Goal: Task Accomplishment & Management: Manage account settings

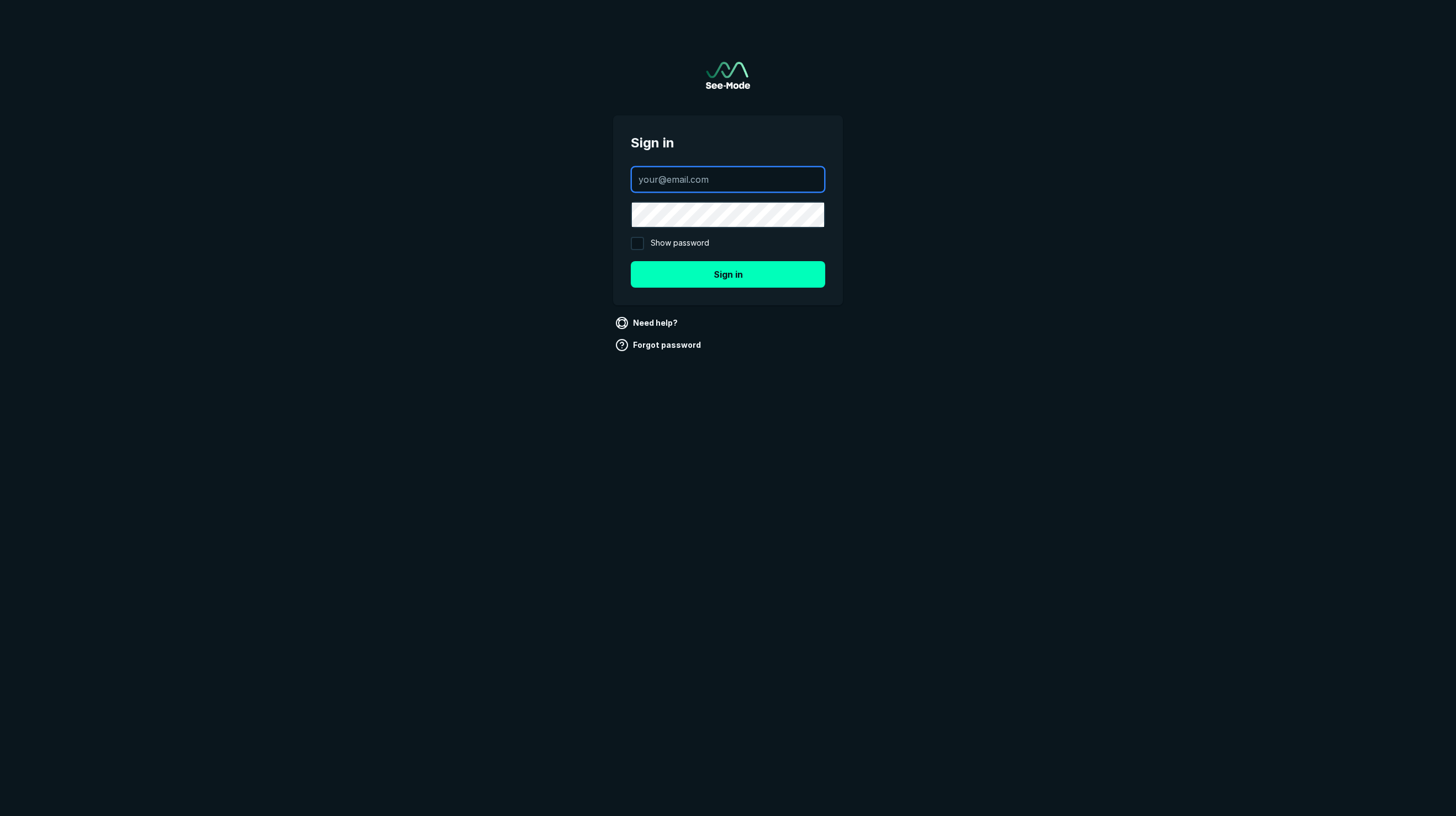
type input "ewalter@finaocorp.com"
click at [728, 274] on button "Sign in" at bounding box center [728, 274] width 194 height 26
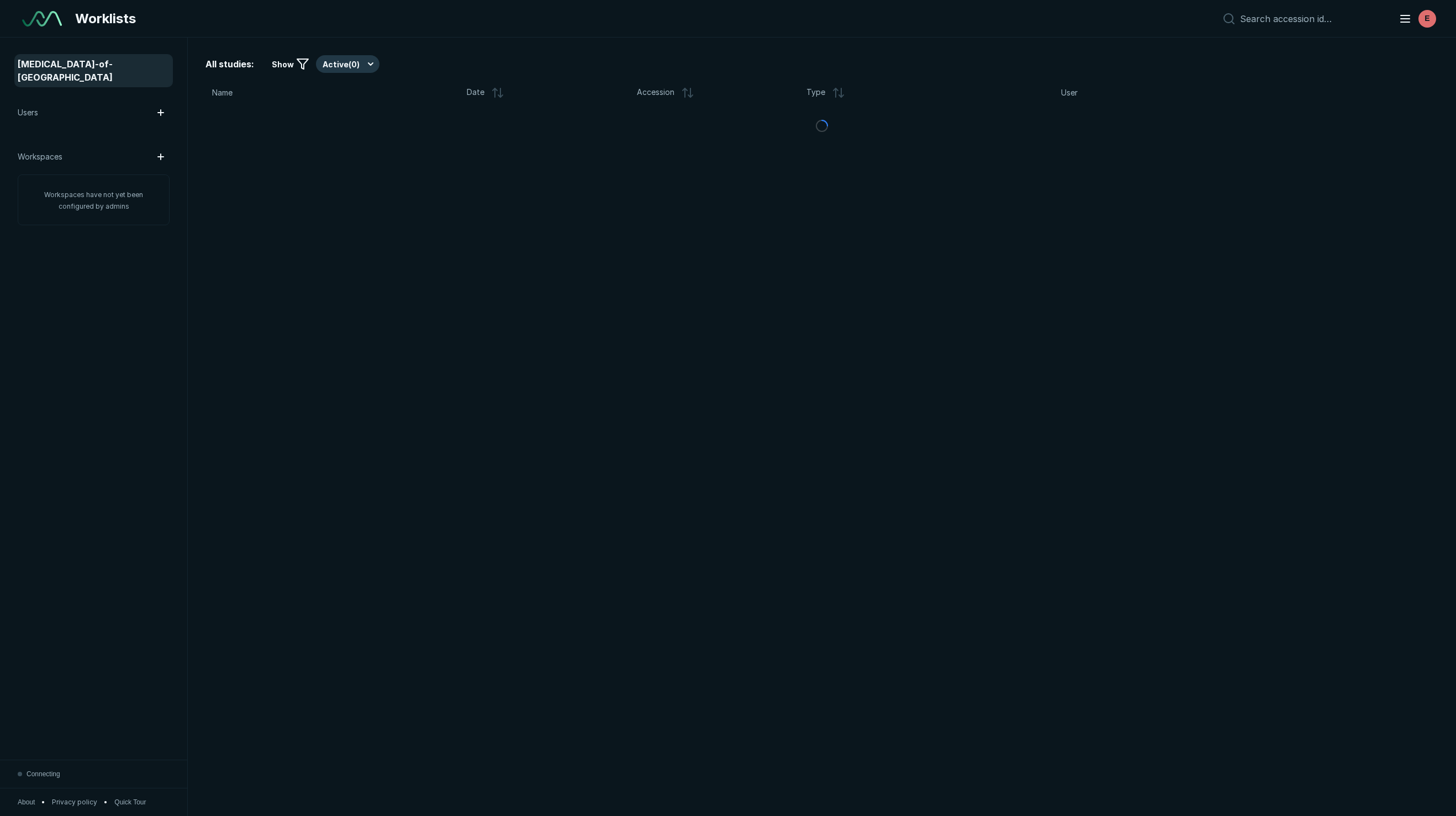
scroll to position [4722, 6969]
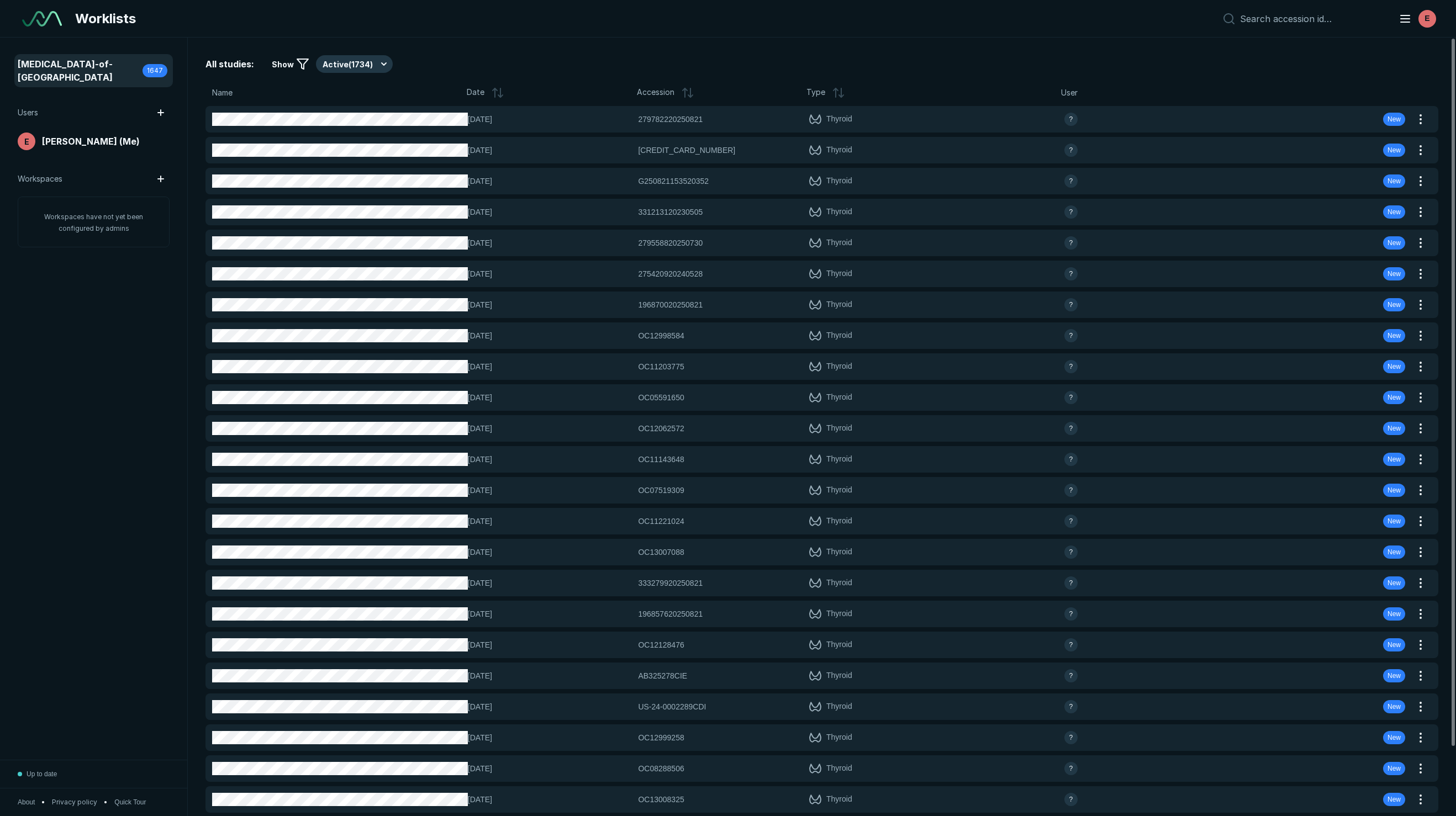
click at [495, 93] on icon at bounding box center [497, 92] width 14 height 14
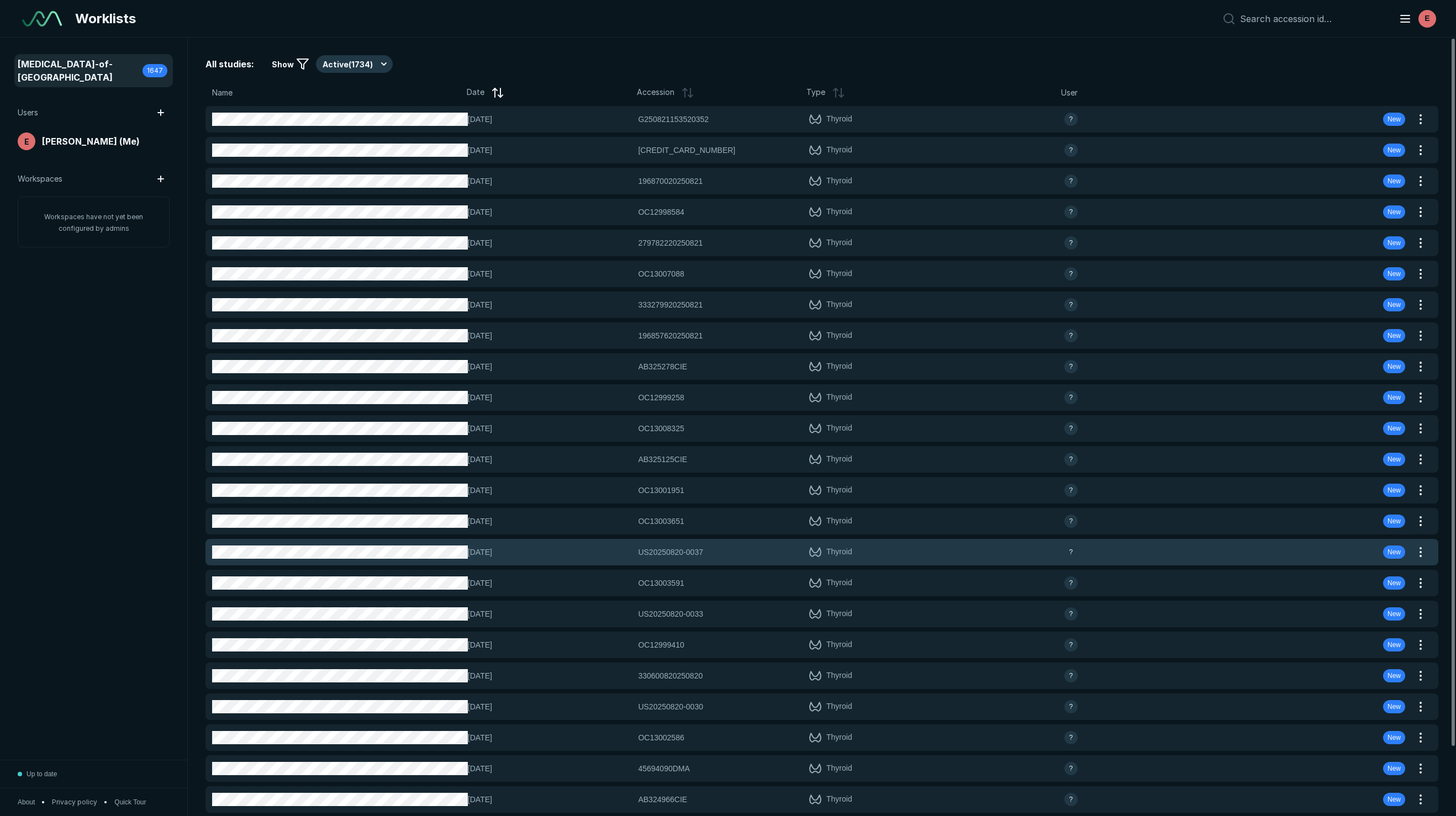
click at [586, 546] on span "[DATE]" at bounding box center [550, 551] width 164 height 12
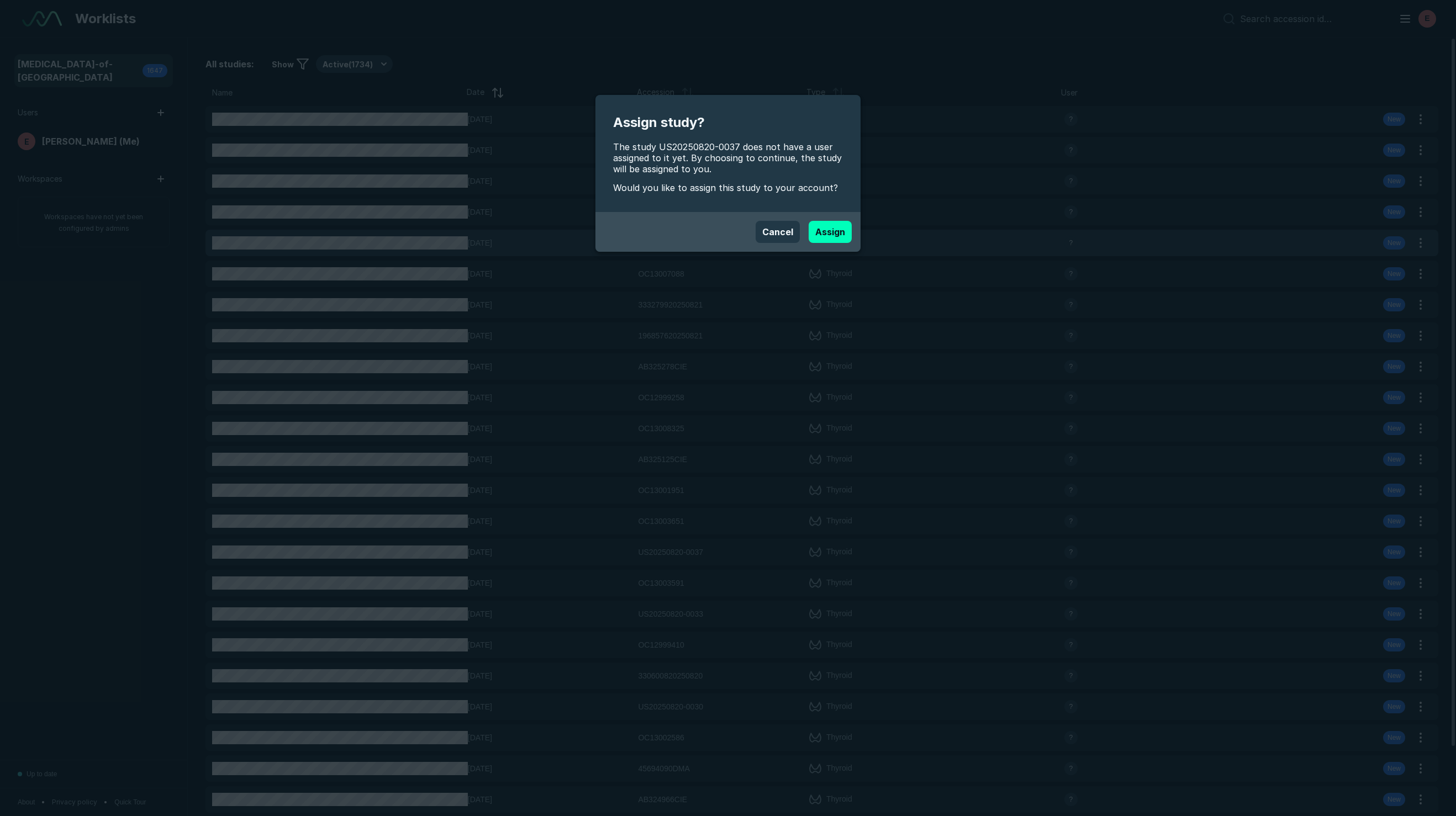
click at [782, 230] on button "Cancel" at bounding box center [777, 232] width 44 height 22
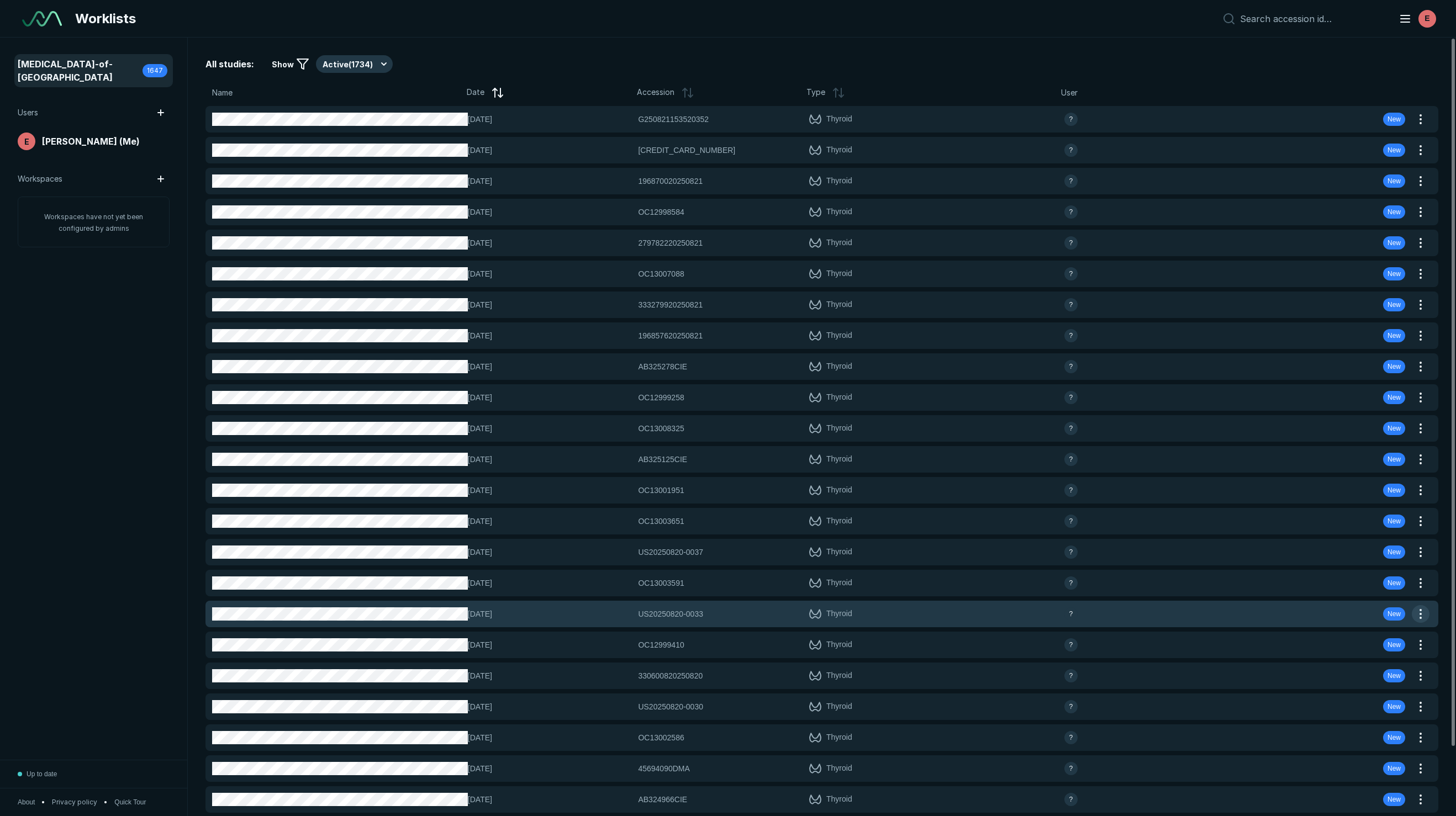
click at [1423, 611] on button "button" at bounding box center [1421, 614] width 17 height 17
click at [721, 615] on div "US20250820-0033 US20250820-0033" at bounding box center [719, 614] width 164 height 12
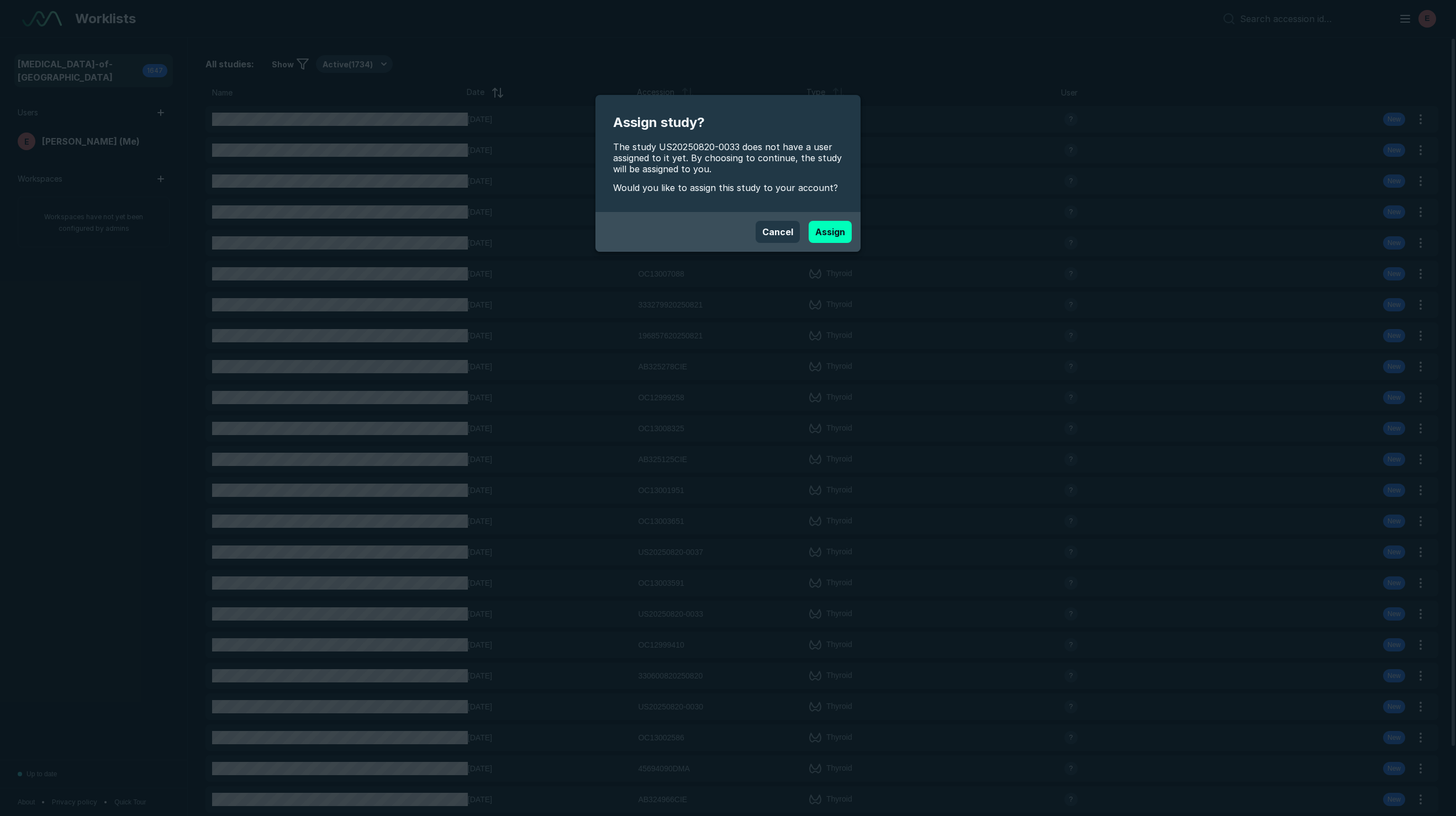
drag, startPoint x: 769, startPoint y: 233, endPoint x: 753, endPoint y: 257, distance: 28.8
click at [769, 233] on button "Cancel" at bounding box center [777, 232] width 44 height 22
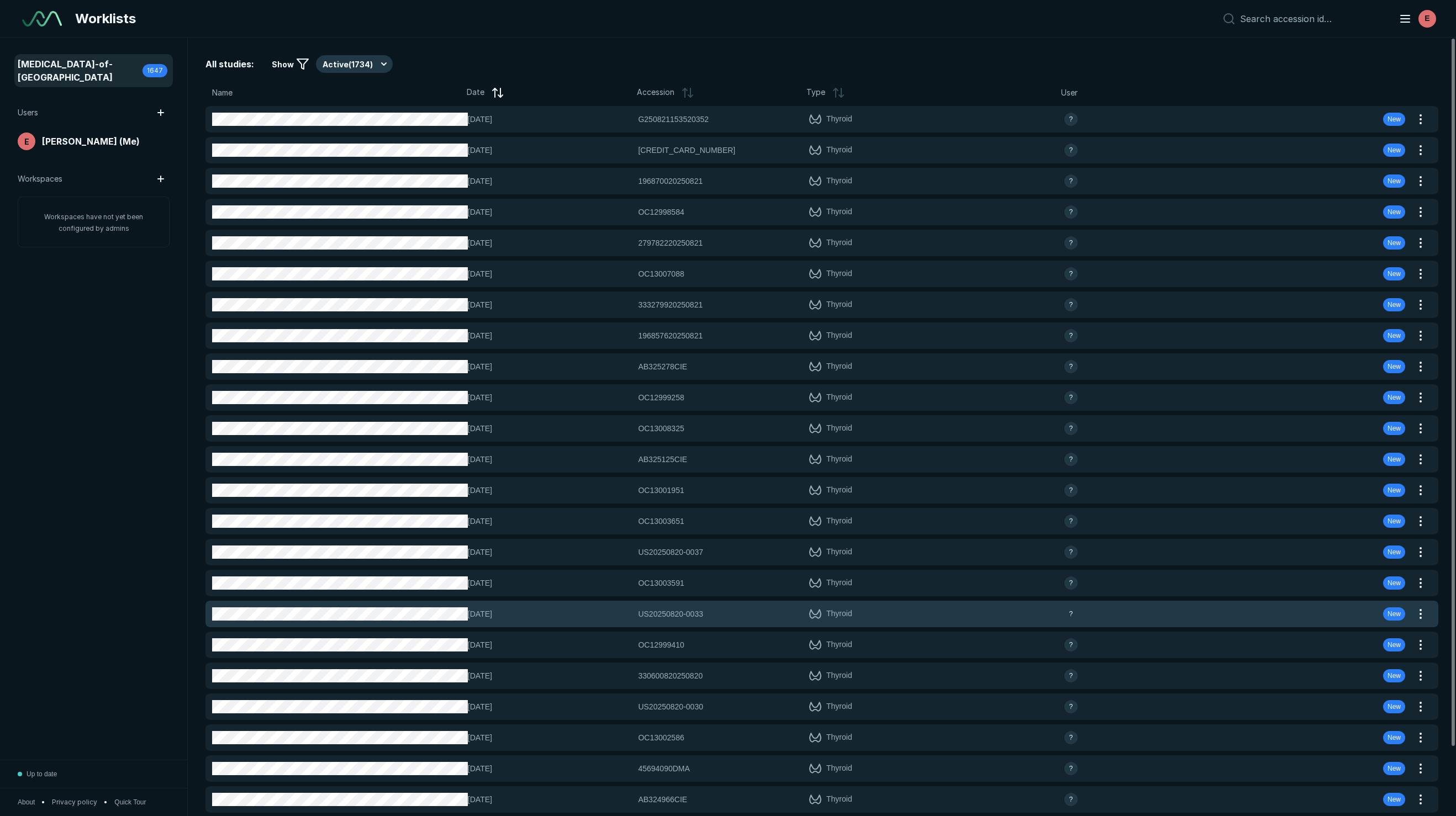
drag, startPoint x: 708, startPoint y: 615, endPoint x: 651, endPoint y: 616, distance: 57.0
click at [651, 616] on div "US20250820-0033 US20250820-0033" at bounding box center [719, 614] width 164 height 12
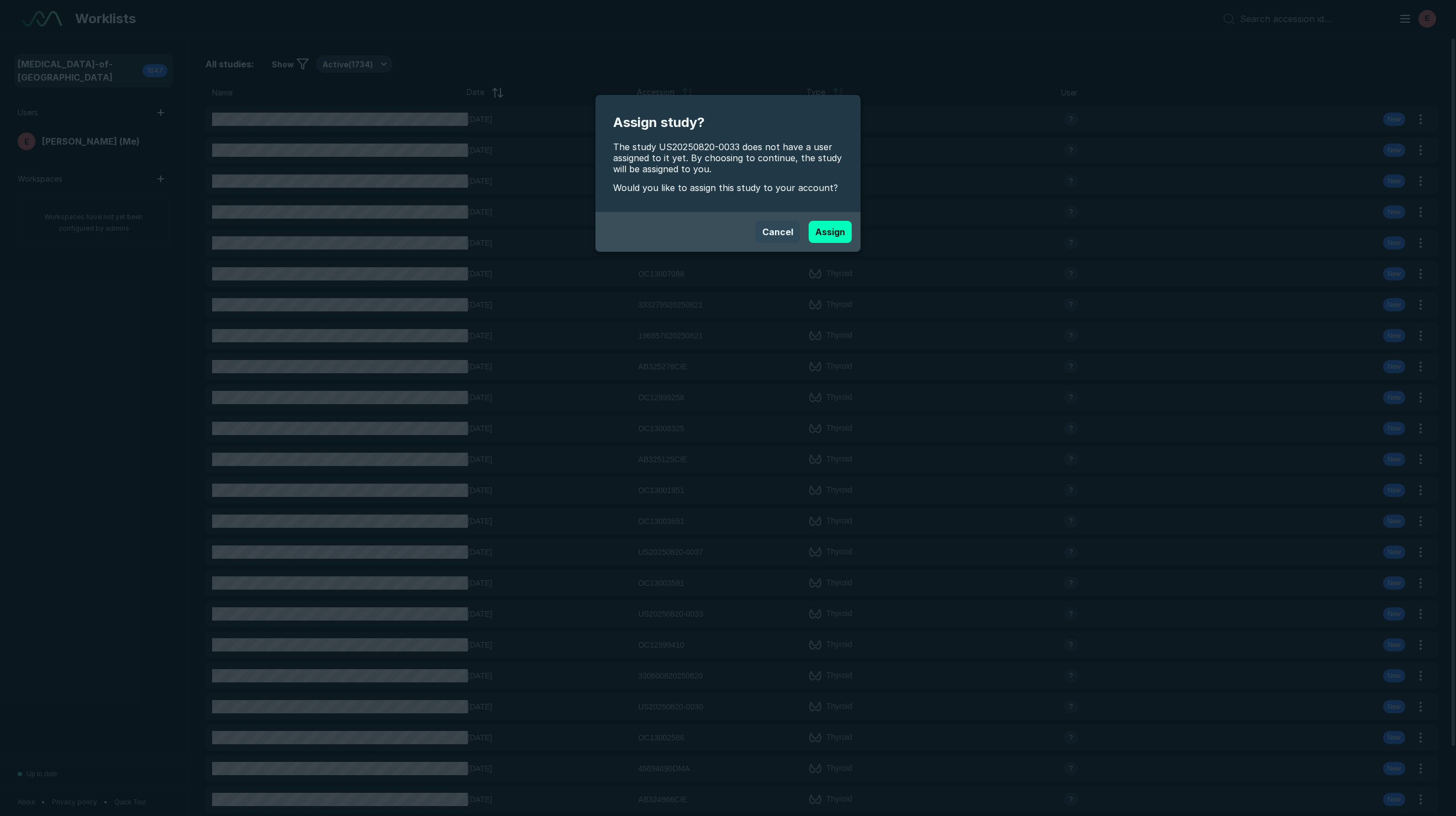
click at [769, 228] on button "Cancel" at bounding box center [777, 232] width 44 height 22
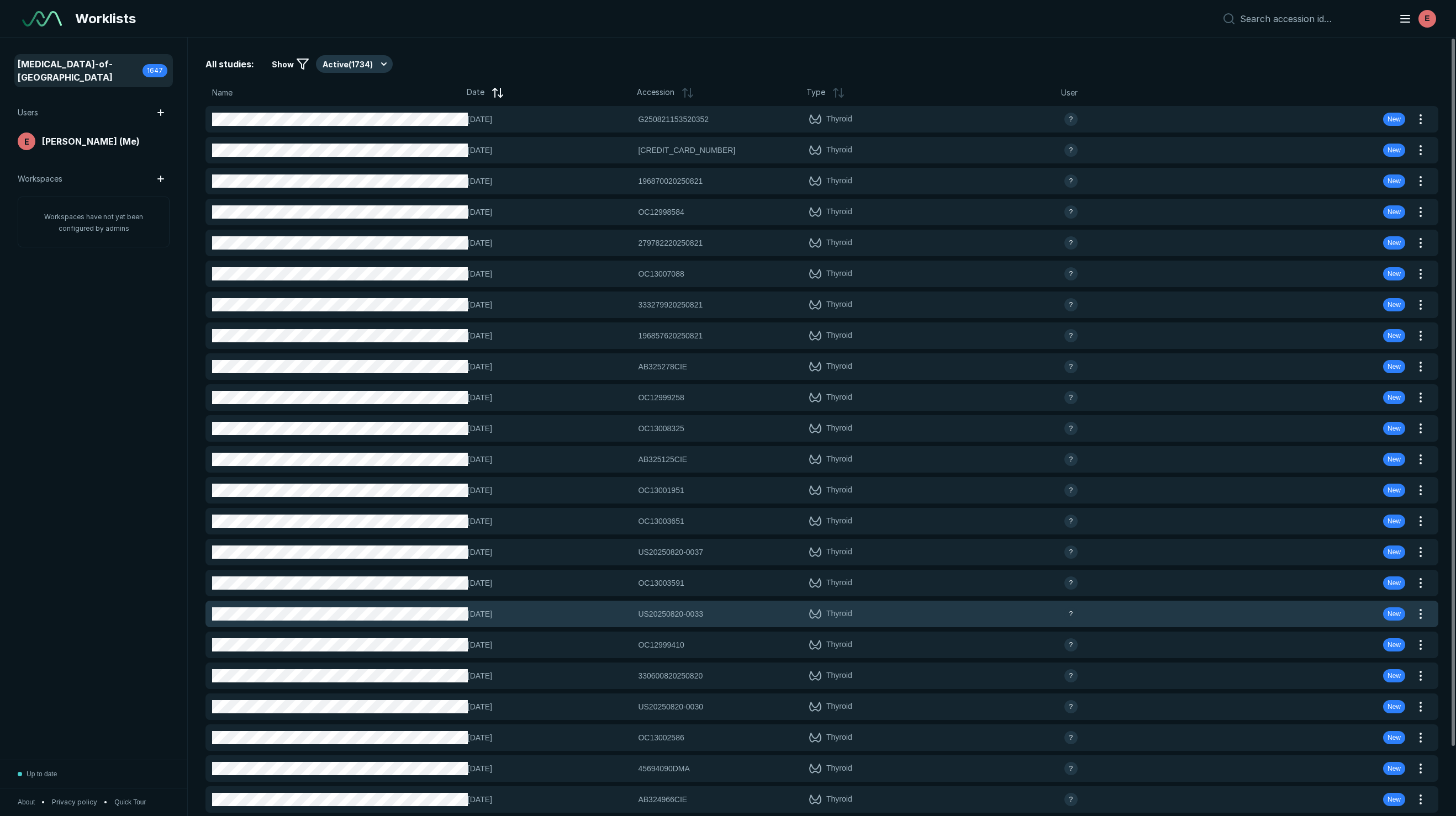
click at [660, 611] on span "US20250820-0033" at bounding box center [670, 614] width 65 height 12
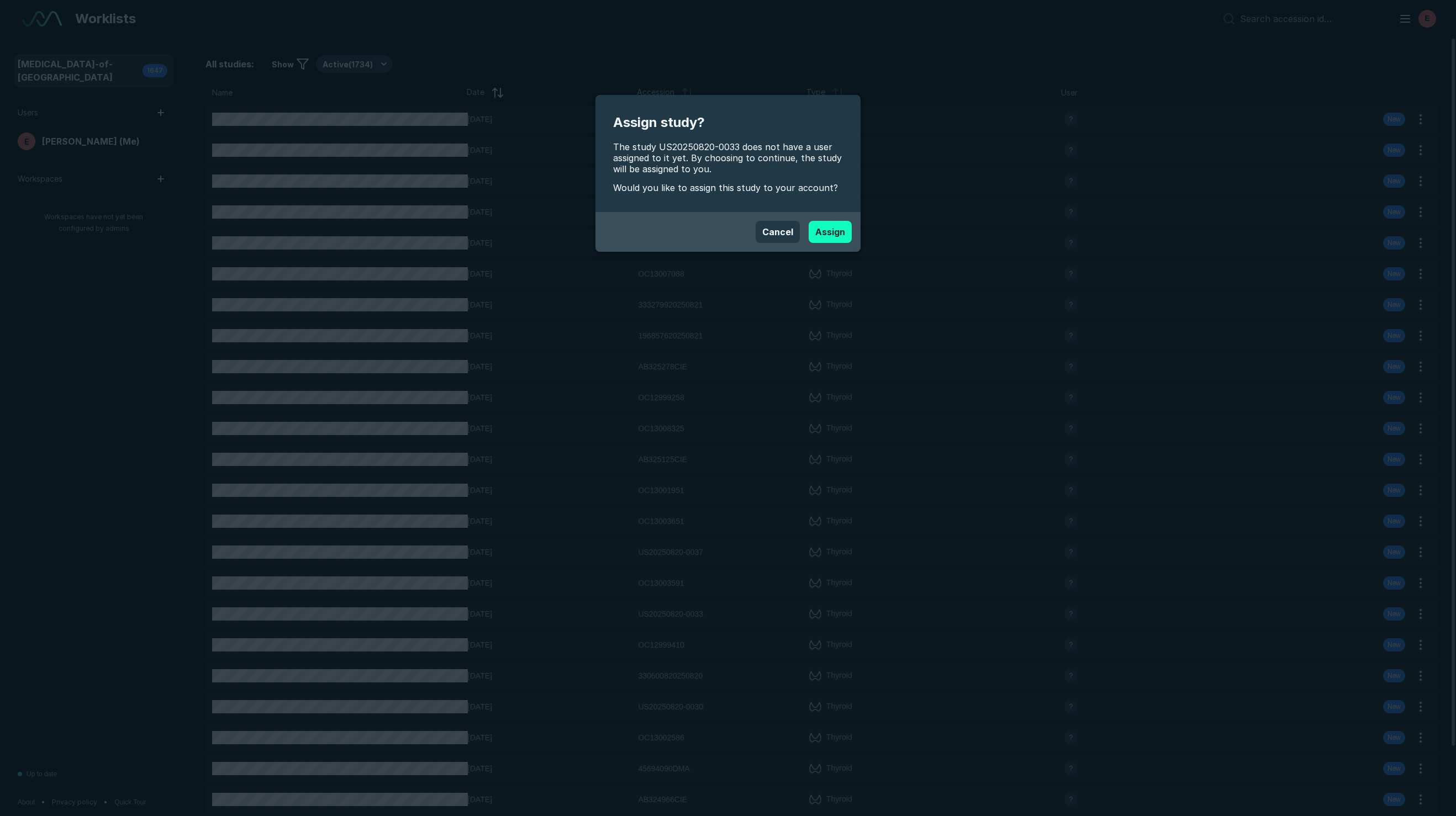
click at [826, 225] on button "Assign" at bounding box center [831, 232] width 44 height 22
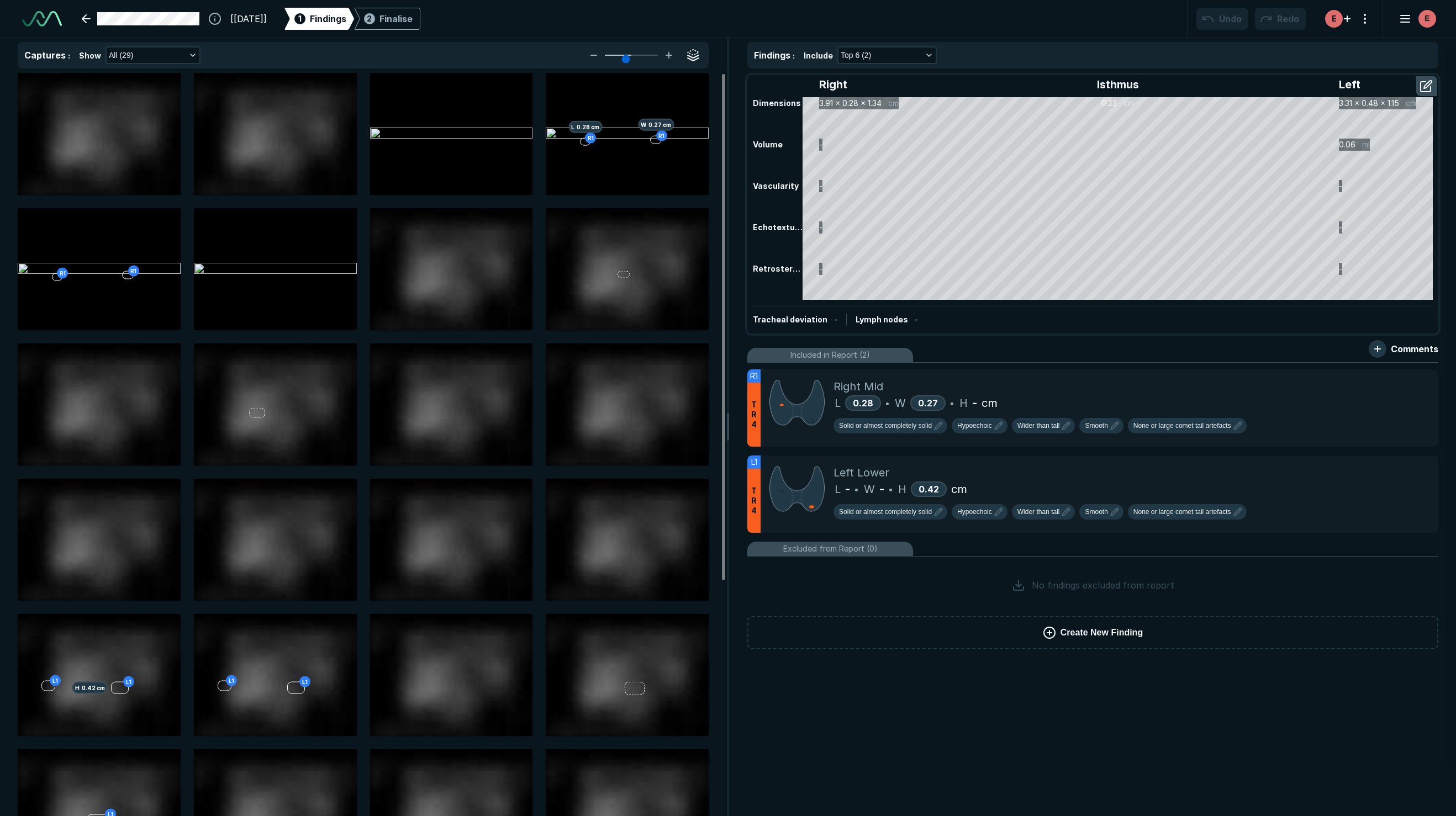
scroll to position [2549, 4520]
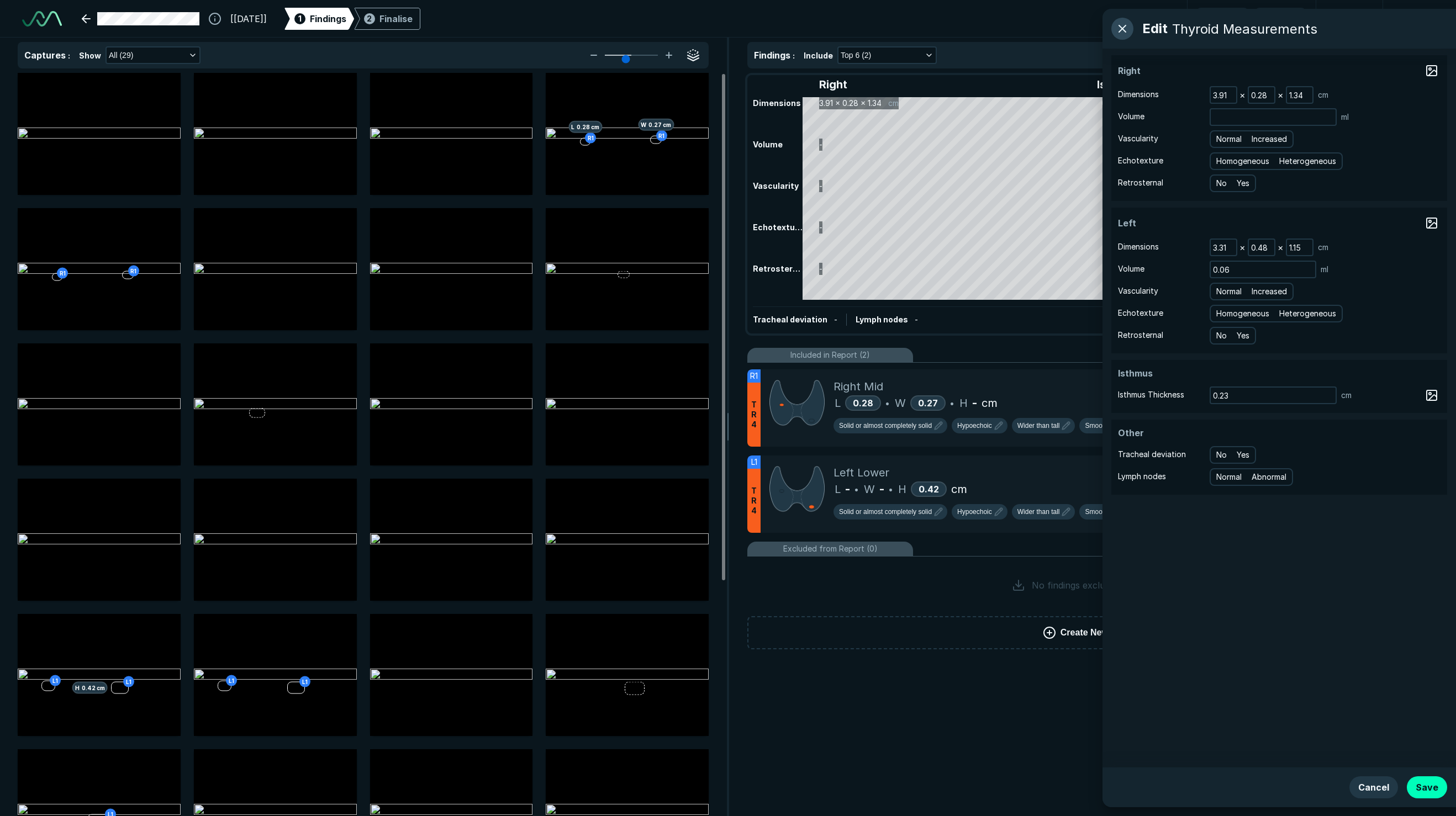
click at [1119, 24] on button "button" at bounding box center [1122, 28] width 22 height 22
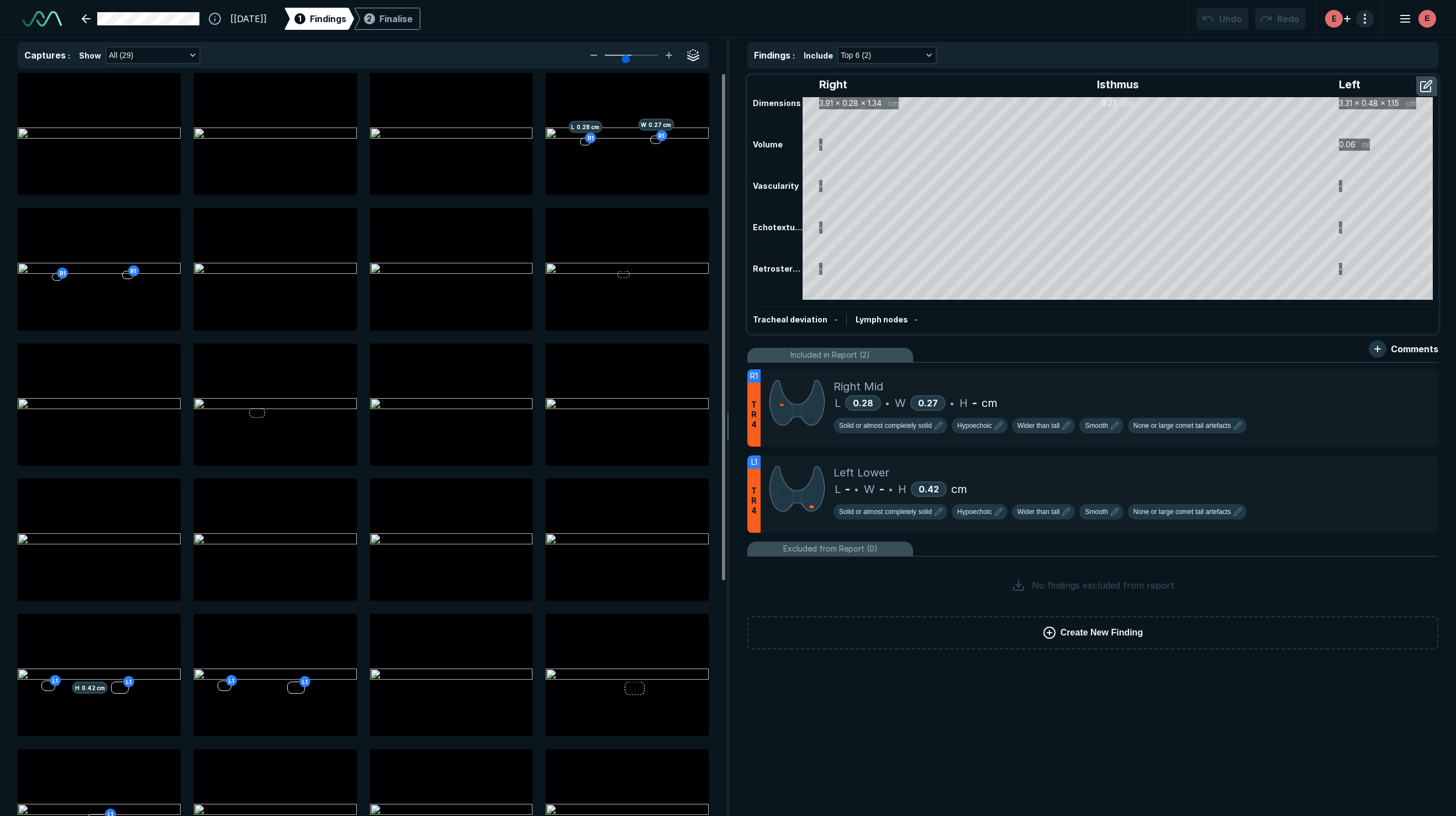
click at [1373, 17] on button "button" at bounding box center [1364, 18] width 17 height 17
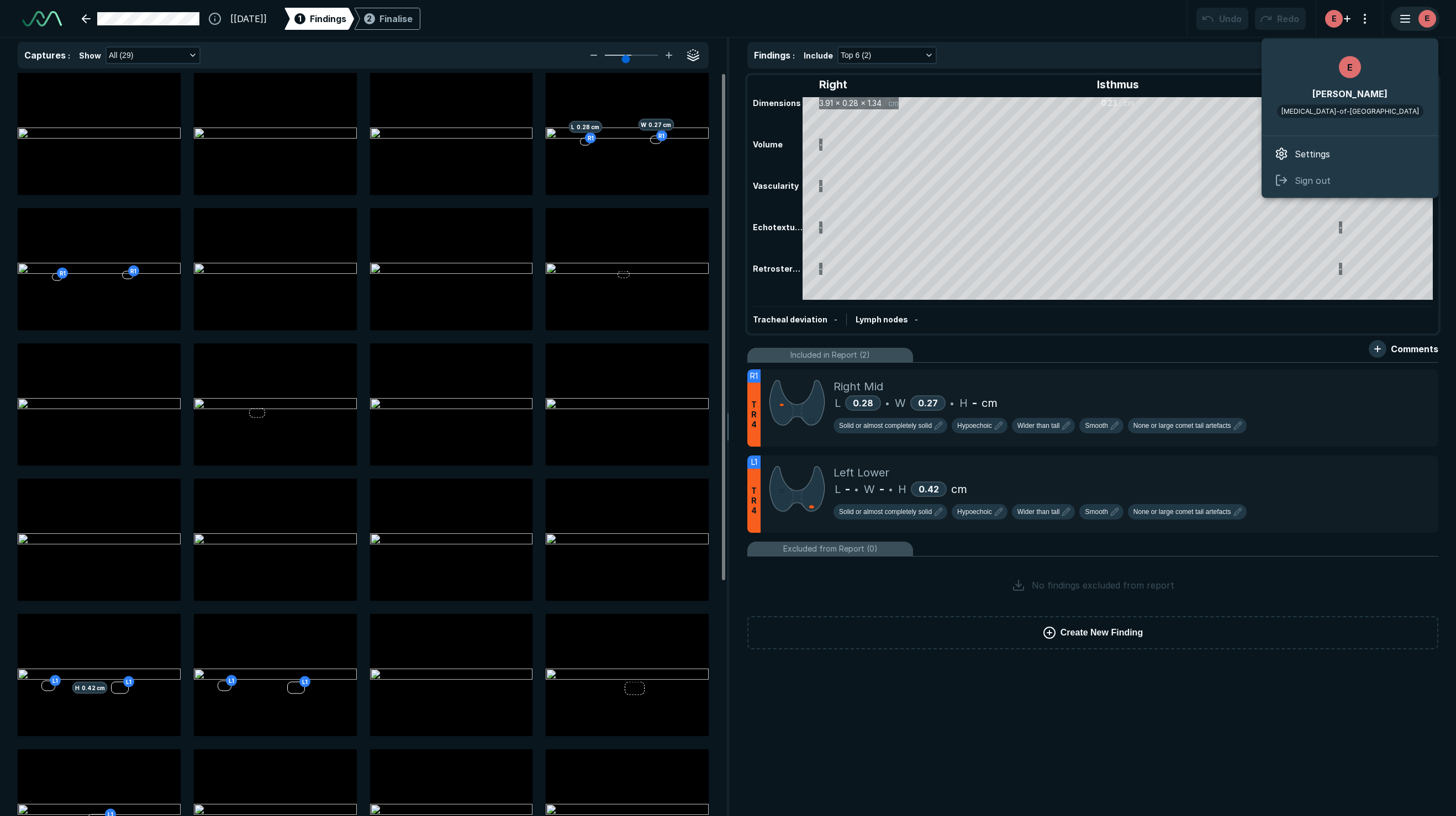
click at [1403, 17] on icon "button" at bounding box center [1405, 18] width 14 height 14
click at [1162, 16] on div "[20-AUG-2025] 1 Findings 2 Finalise Undo Redo E E" at bounding box center [728, 18] width 1456 height 37
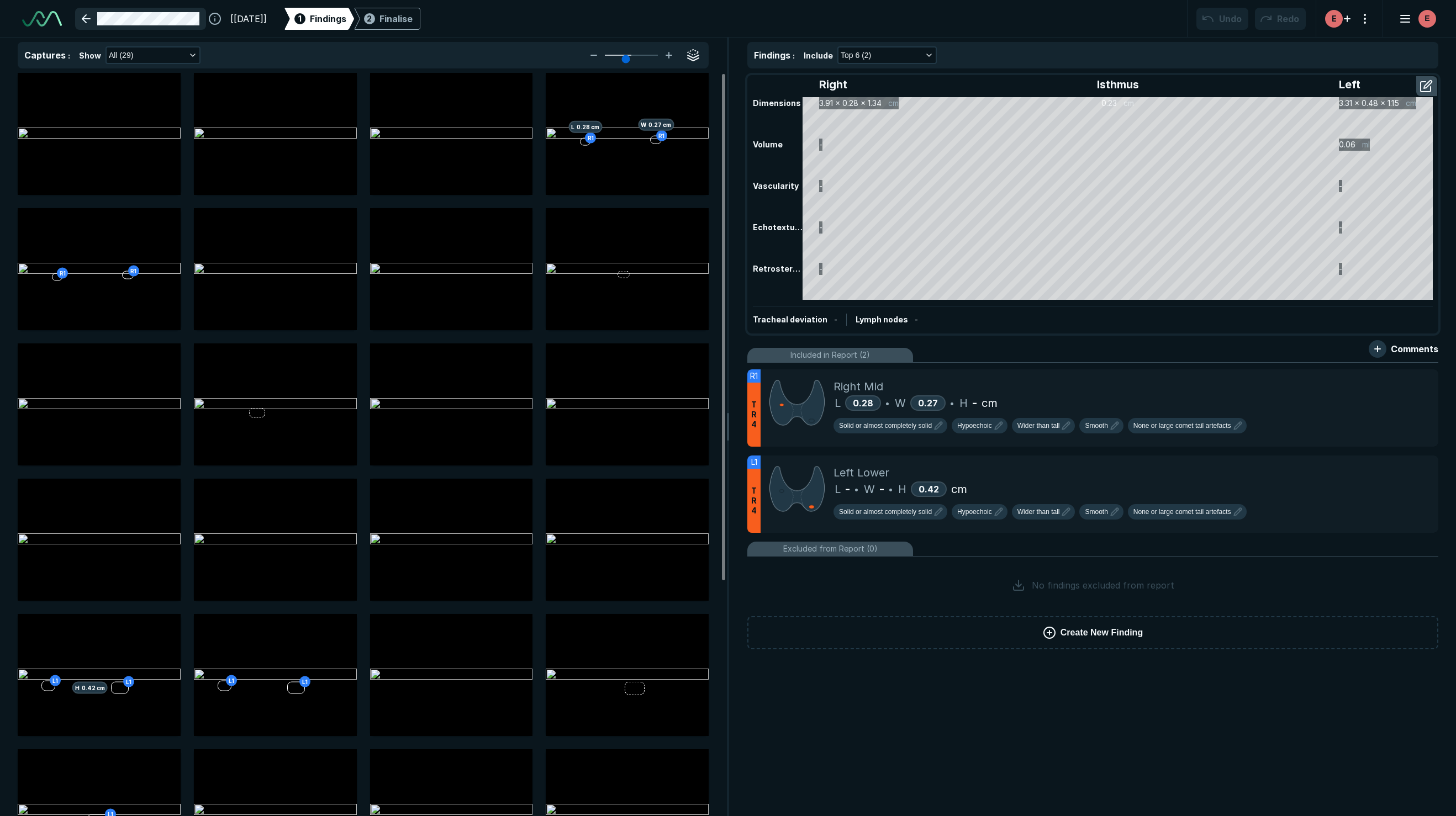
click at [83, 15] on link at bounding box center [141, 19] width 131 height 22
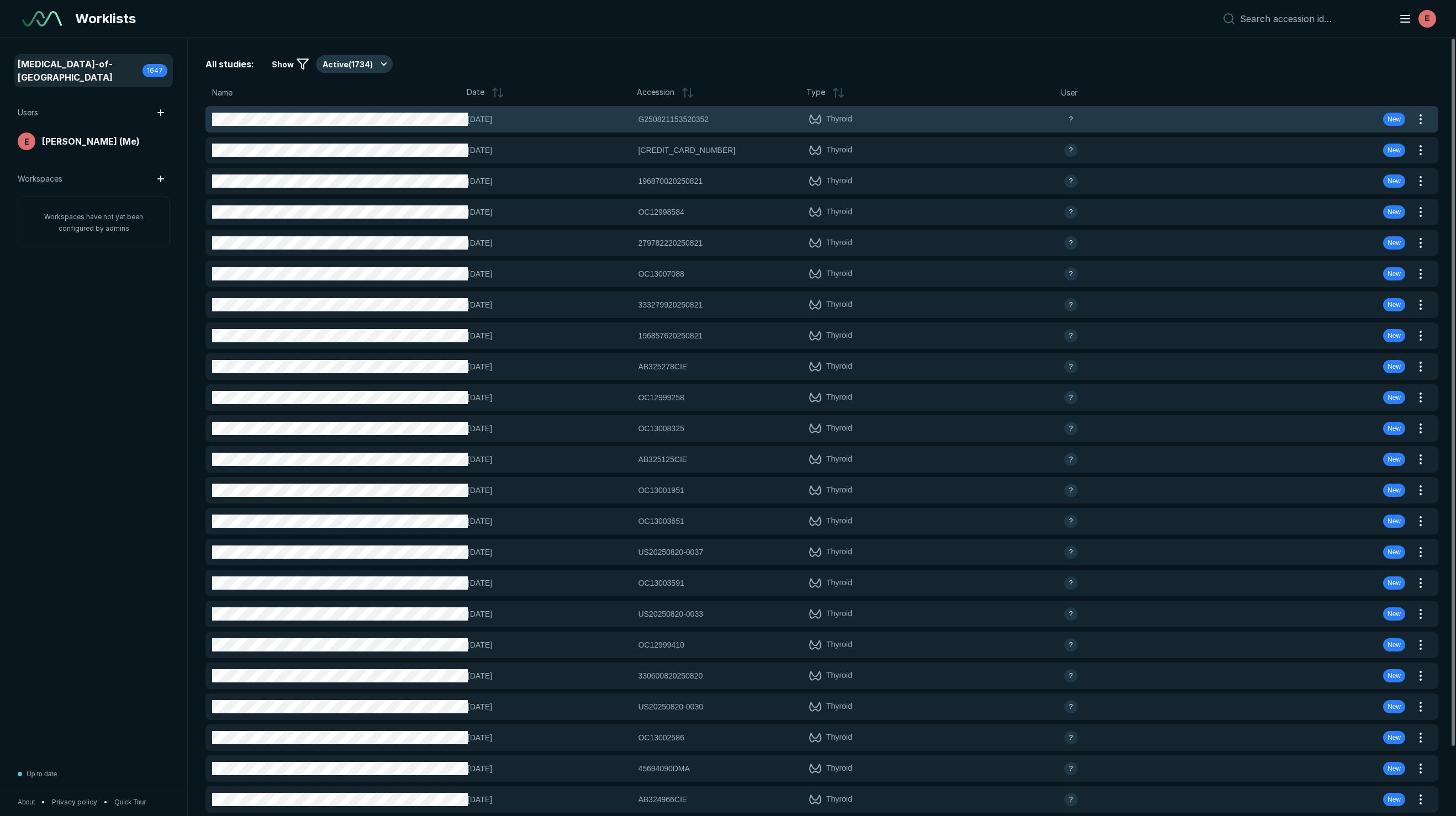
scroll to position [4722, 6969]
click at [1430, 120] on button "button" at bounding box center [1421, 119] width 17 height 17
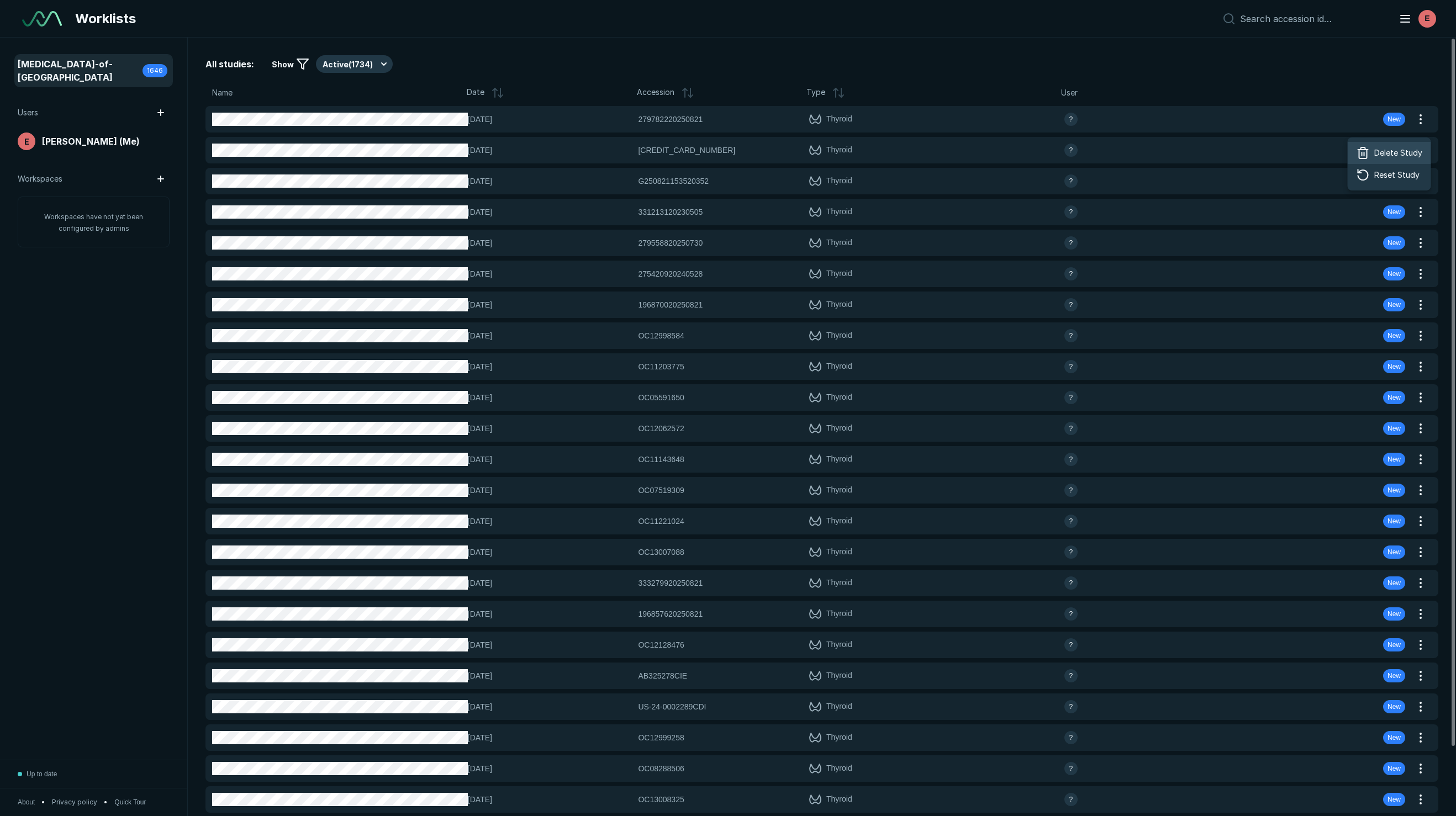
click at [1402, 151] on span "Delete Study" at bounding box center [1398, 152] width 48 height 12
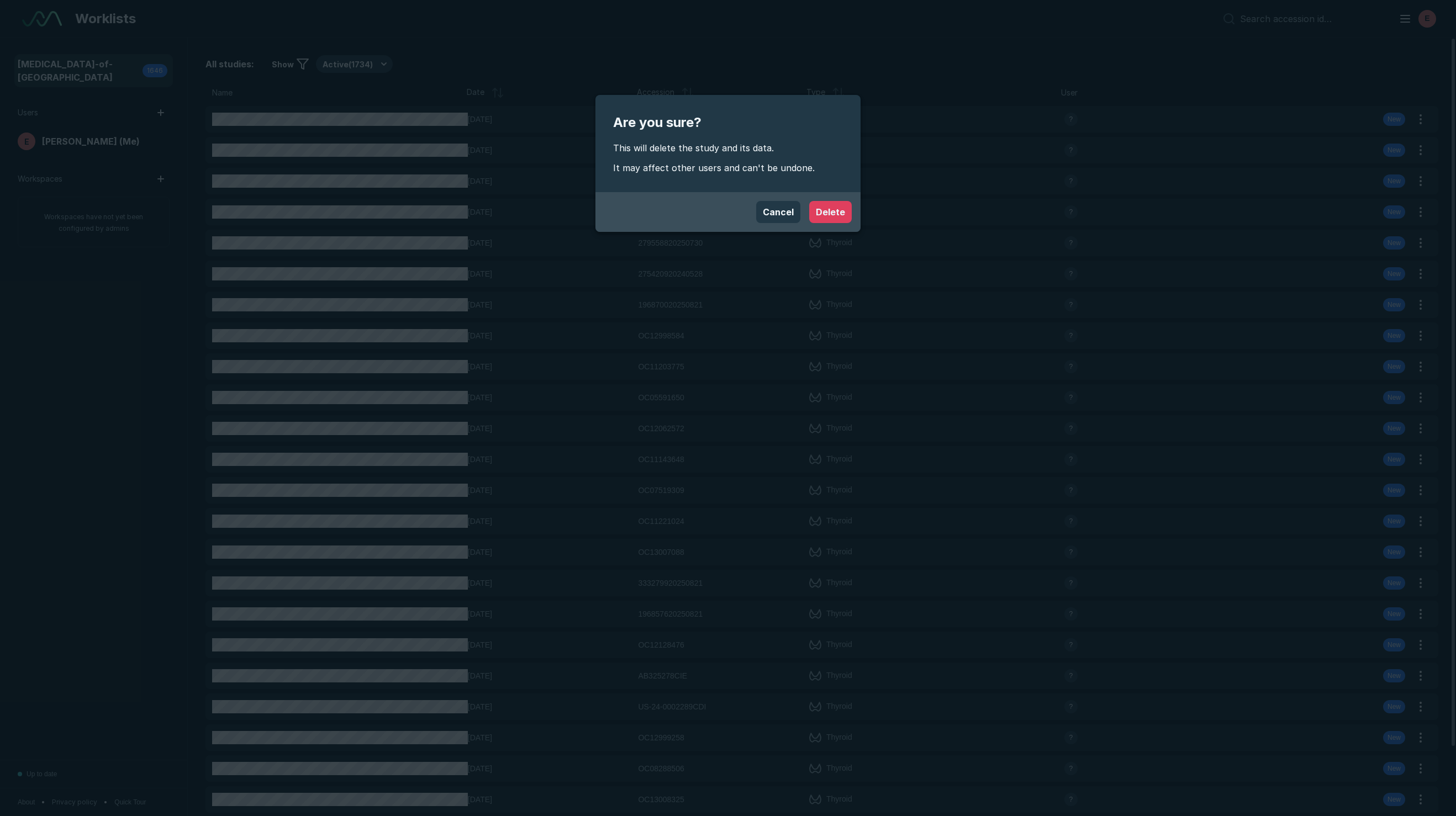
click at [826, 209] on button "Delete" at bounding box center [830, 212] width 43 height 22
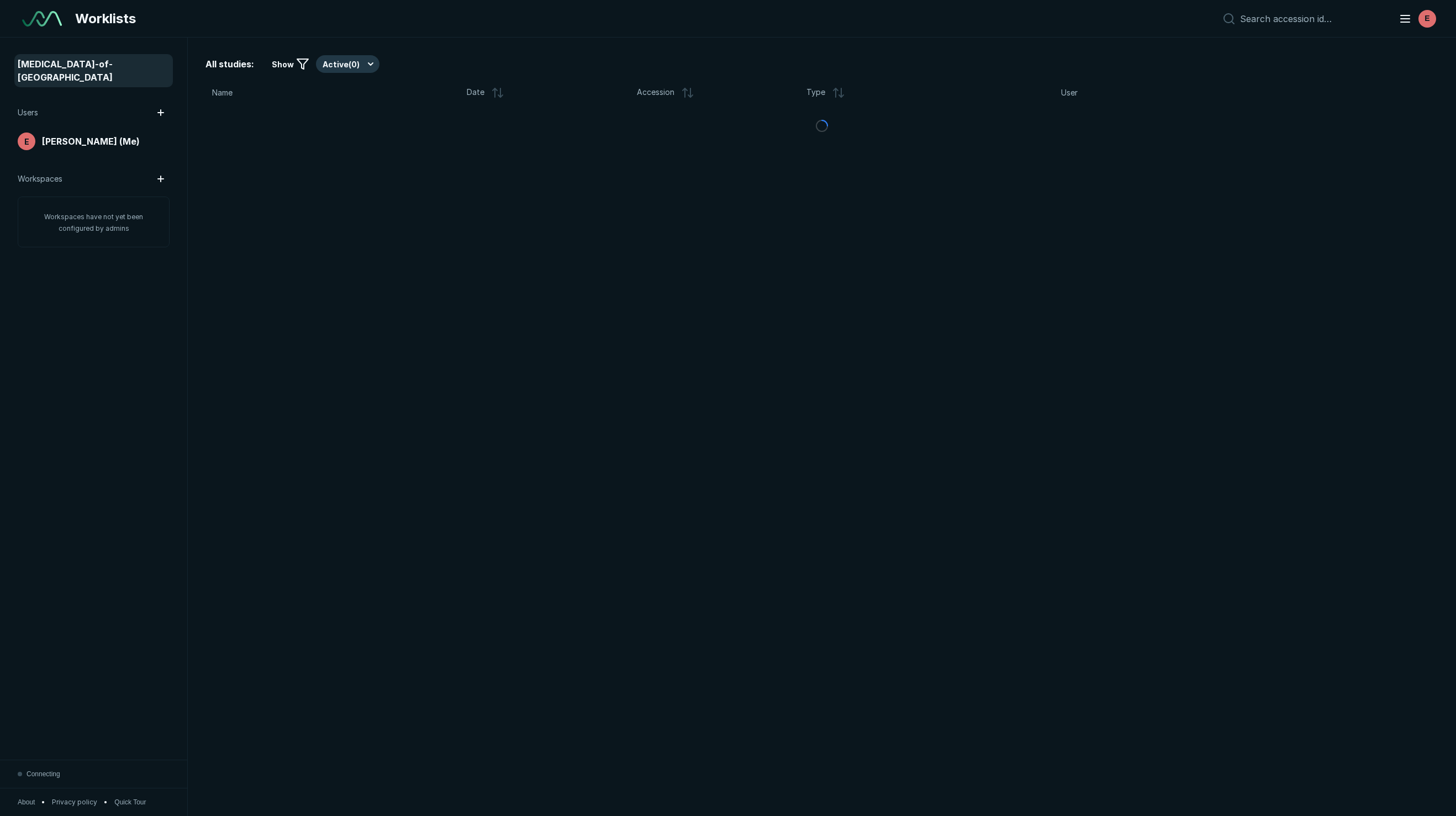
scroll to position [4722, 6969]
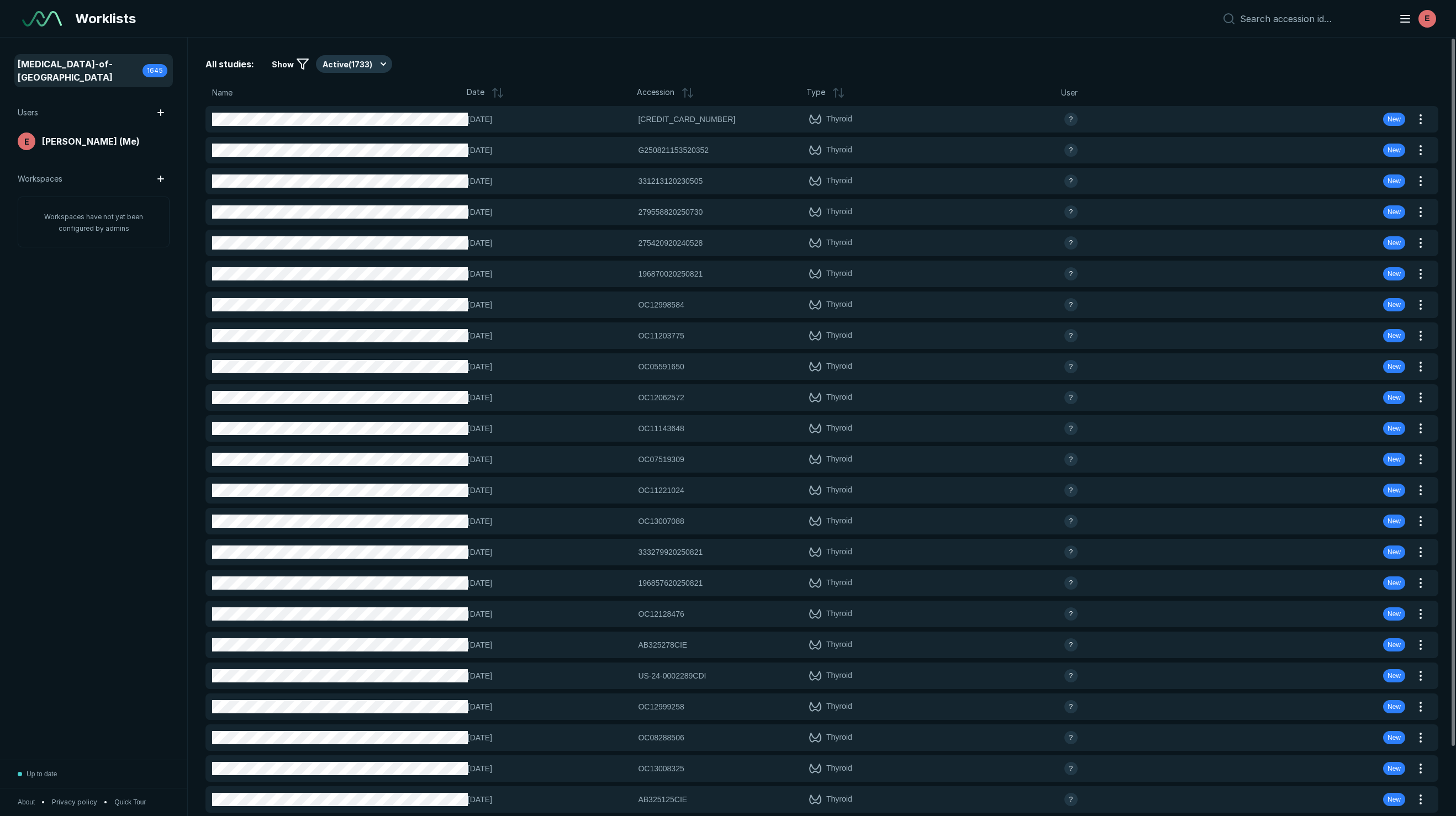
click at [496, 92] on icon at bounding box center [497, 92] width 14 height 14
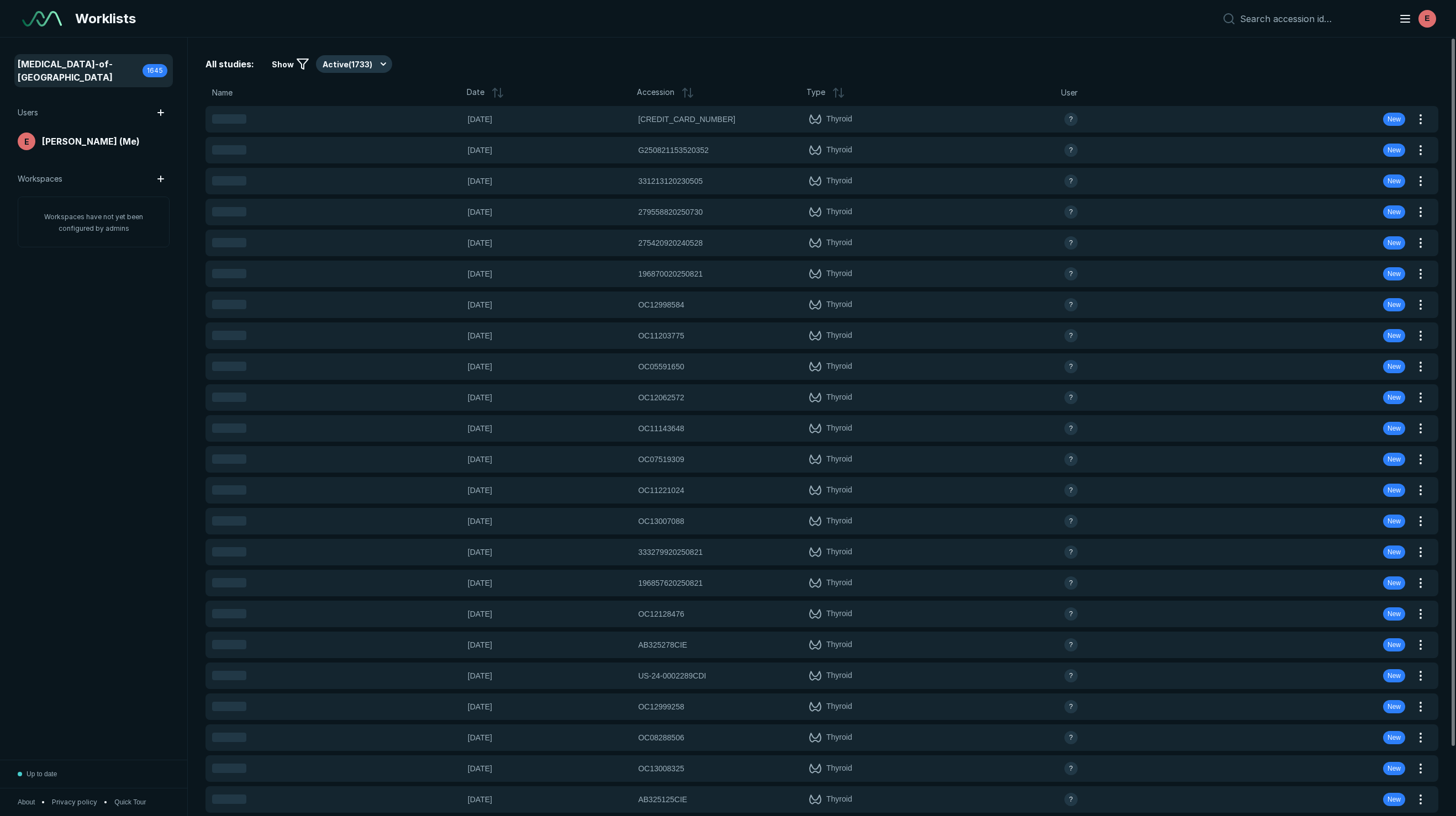
scroll to position [4722, 6969]
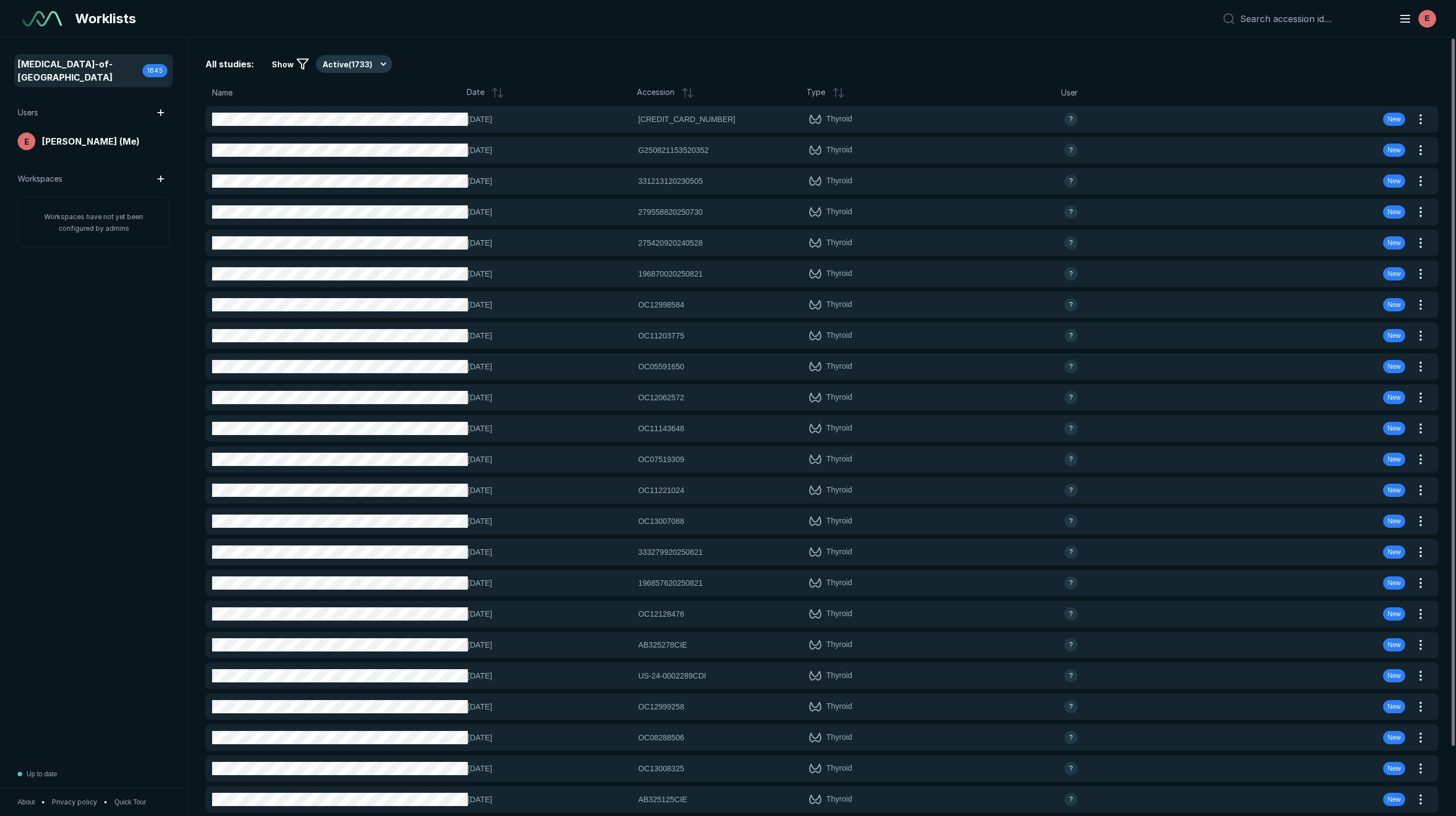
click at [493, 90] on icon at bounding box center [497, 92] width 14 height 14
click at [283, 63] on span "Show" at bounding box center [283, 64] width 22 height 12
click at [1424, 17] on div "E" at bounding box center [1427, 18] width 17 height 17
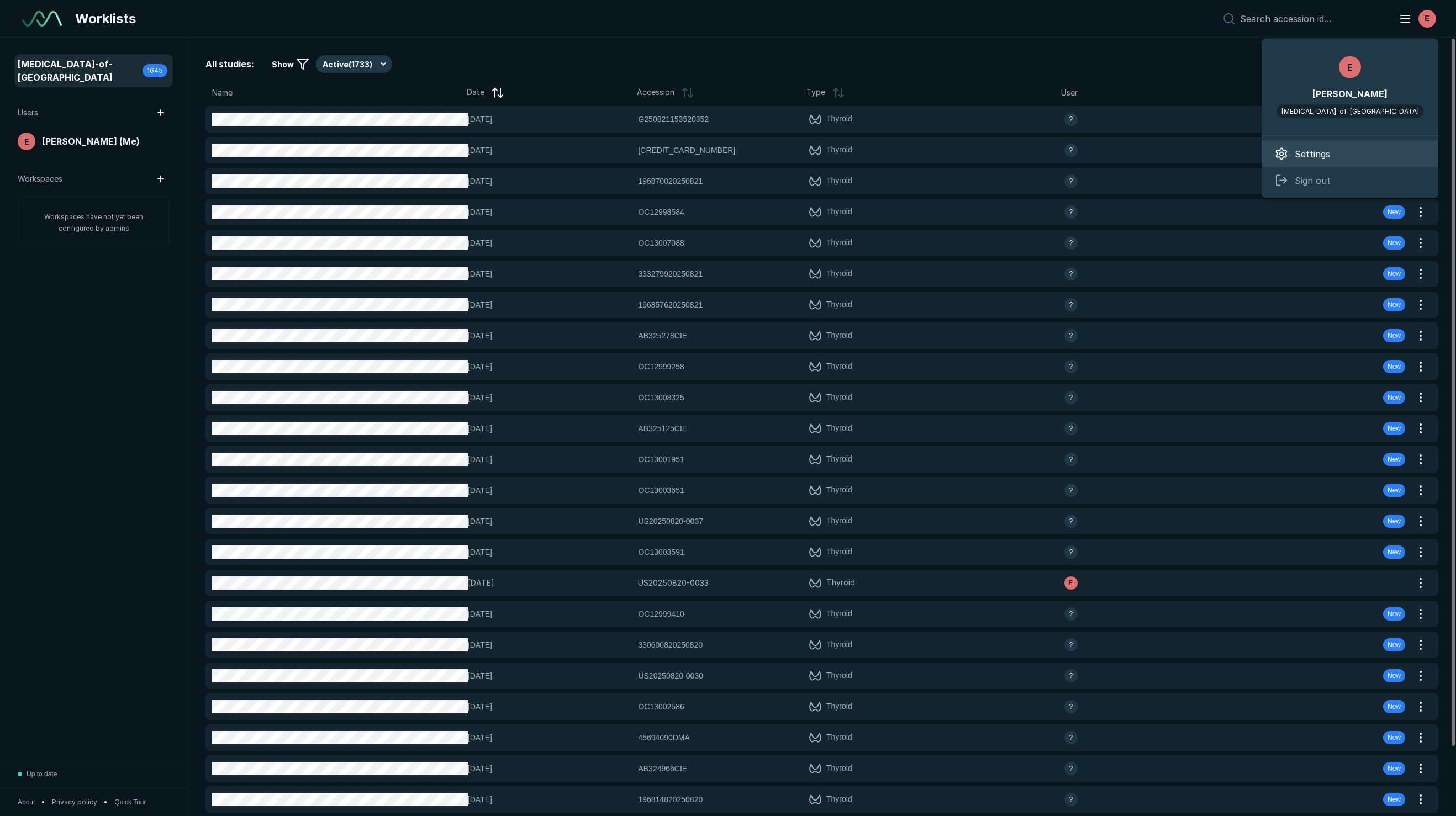
click at [1327, 151] on span "Settings" at bounding box center [1313, 154] width 35 height 14
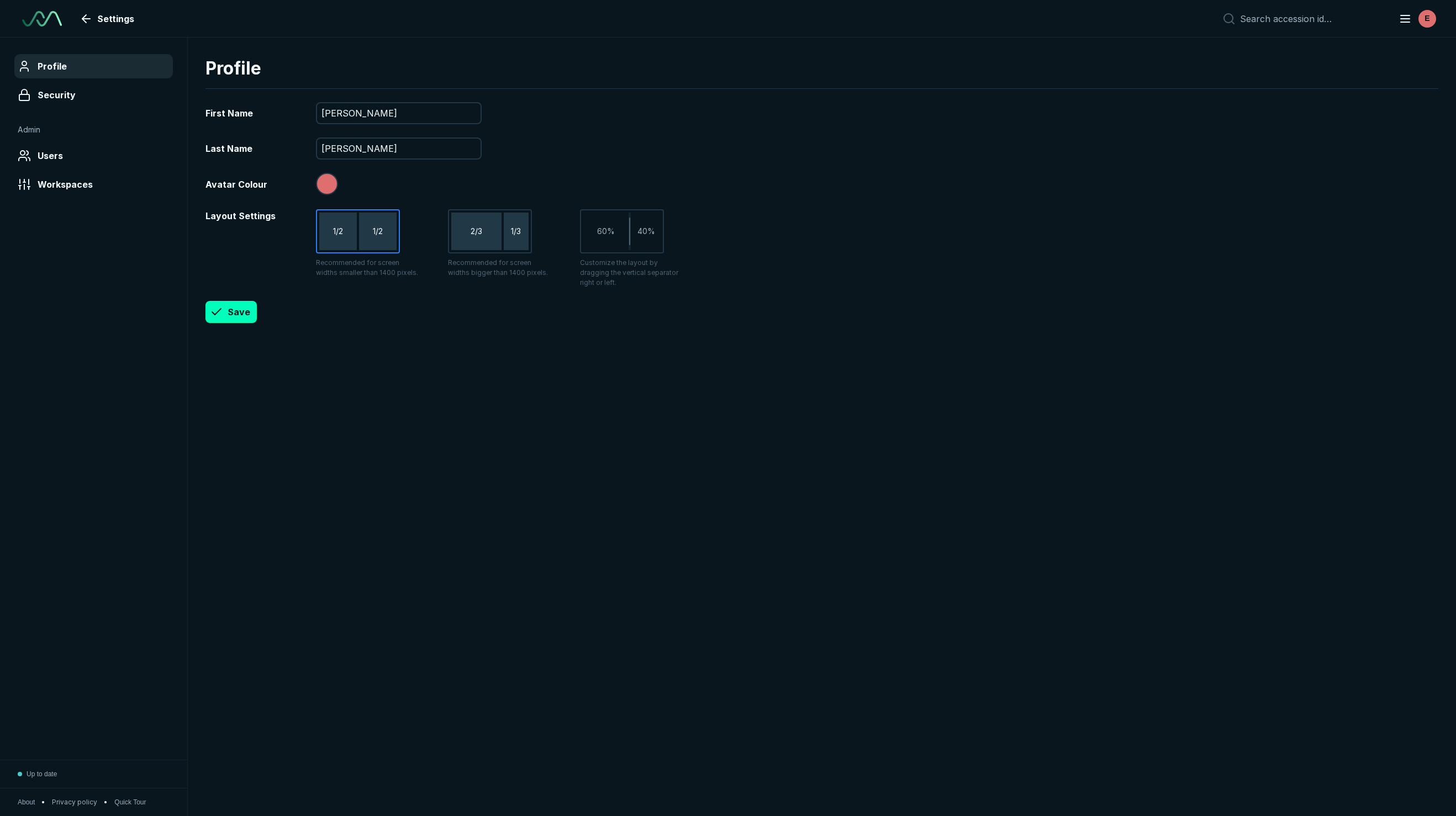
type input "#df6e6e"
click at [66, 189] on span "Workspaces" at bounding box center [64, 184] width 55 height 14
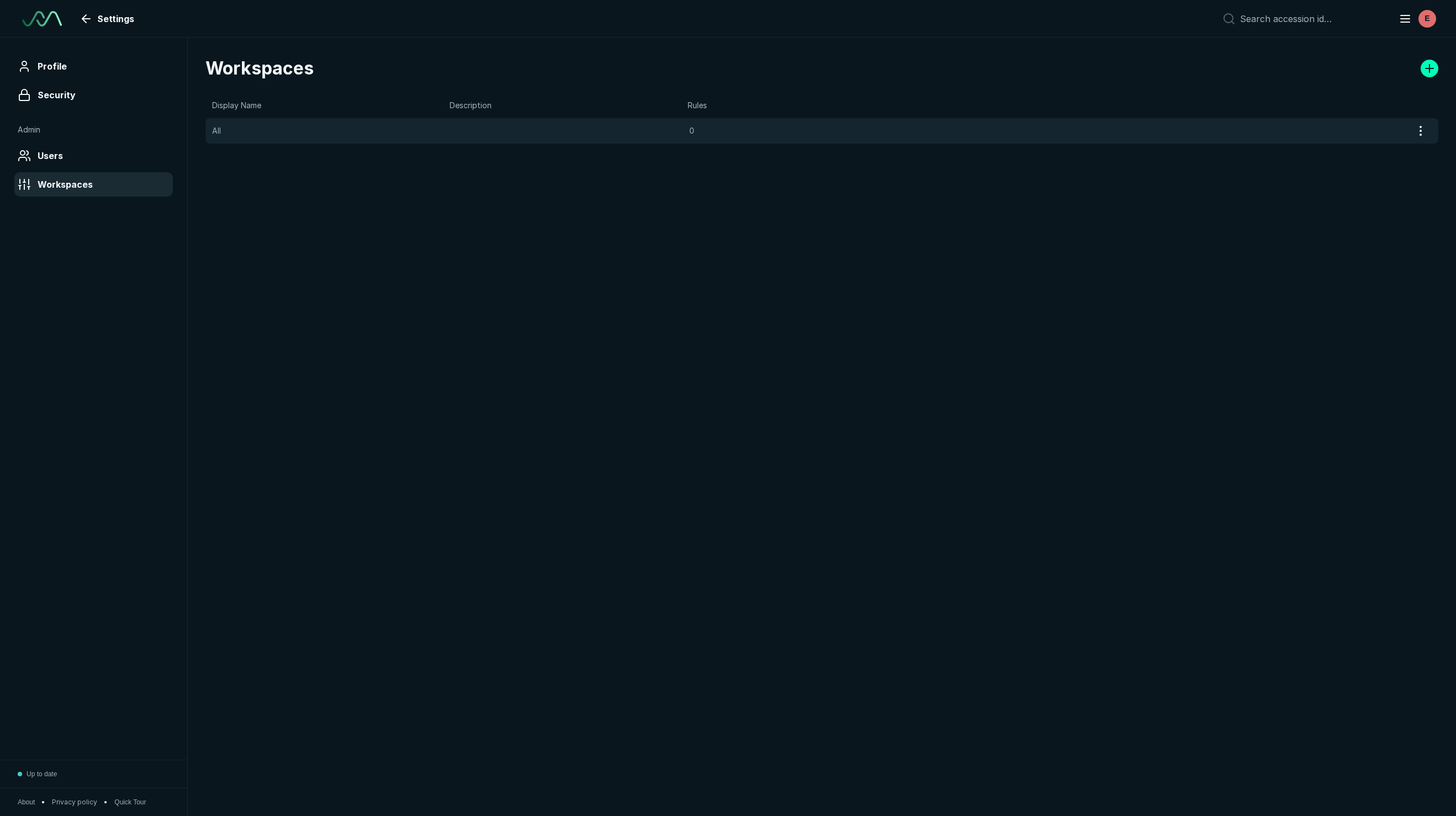
scroll to position [4722, 6969]
click at [38, 161] on span "Users" at bounding box center [50, 155] width 25 height 14
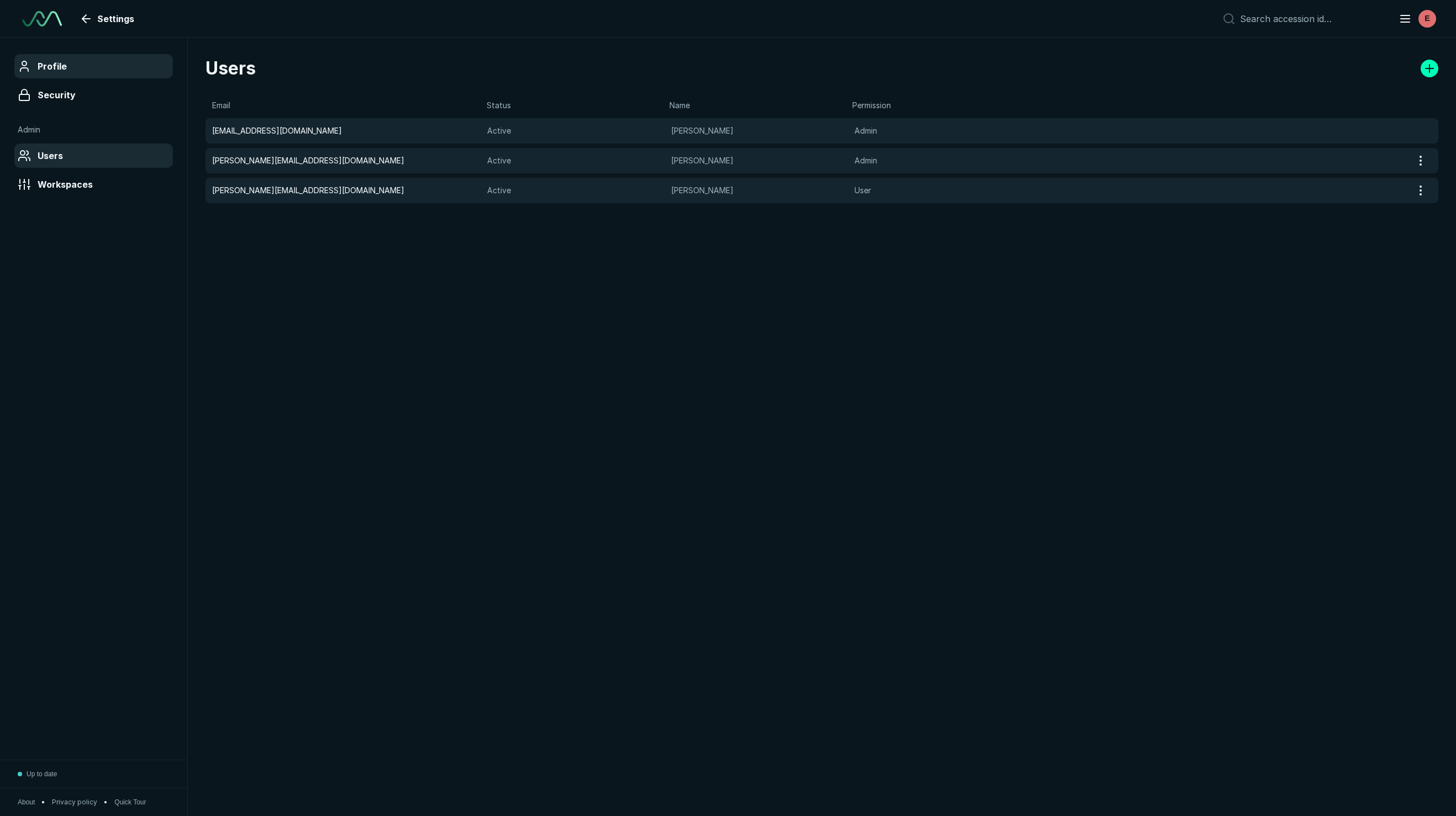
scroll to position [4722, 6969]
click at [53, 68] on span "Profile" at bounding box center [52, 66] width 29 height 14
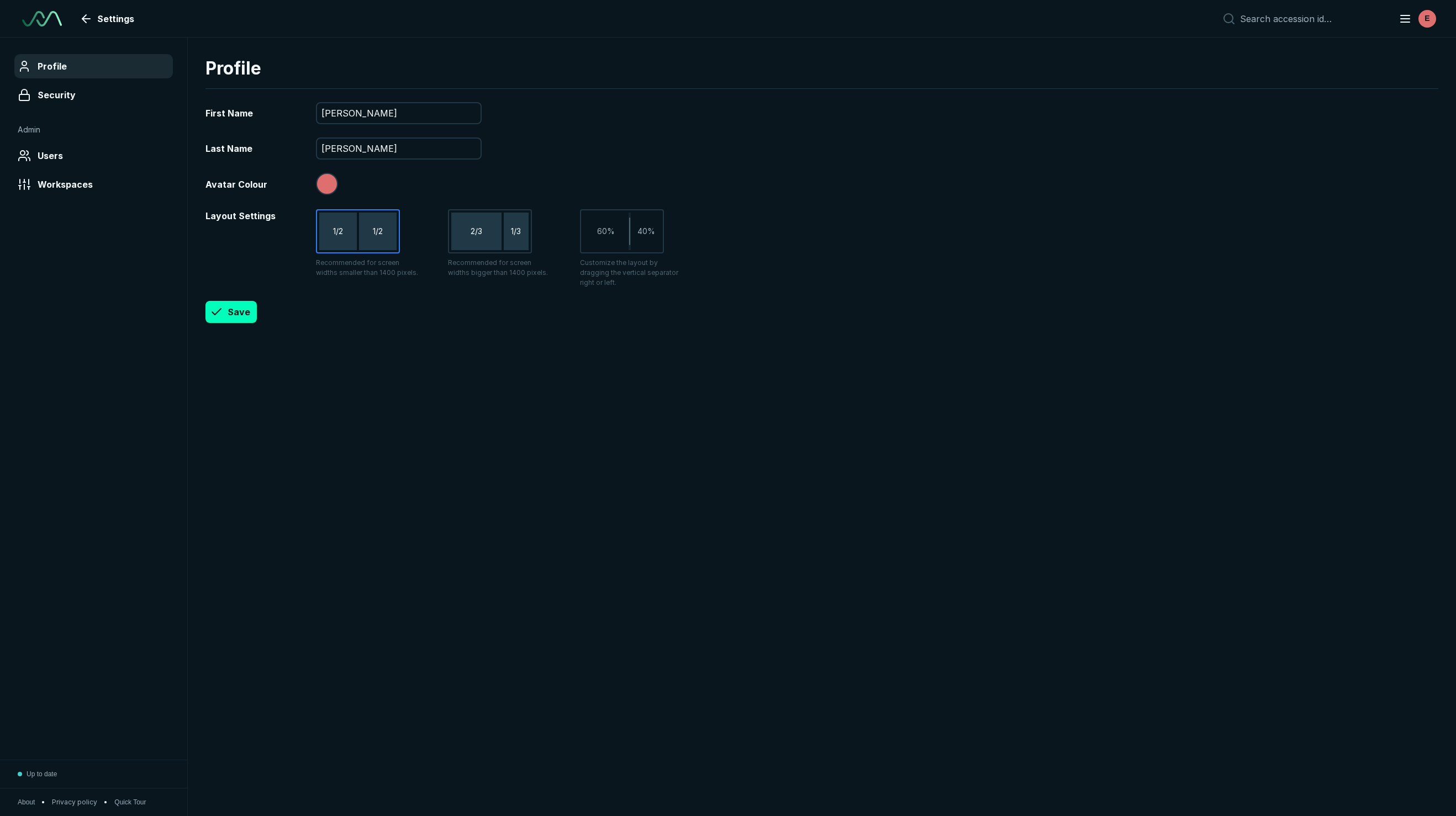
scroll to position [4722, 6969]
click at [67, 100] on span "Security" at bounding box center [56, 94] width 38 height 14
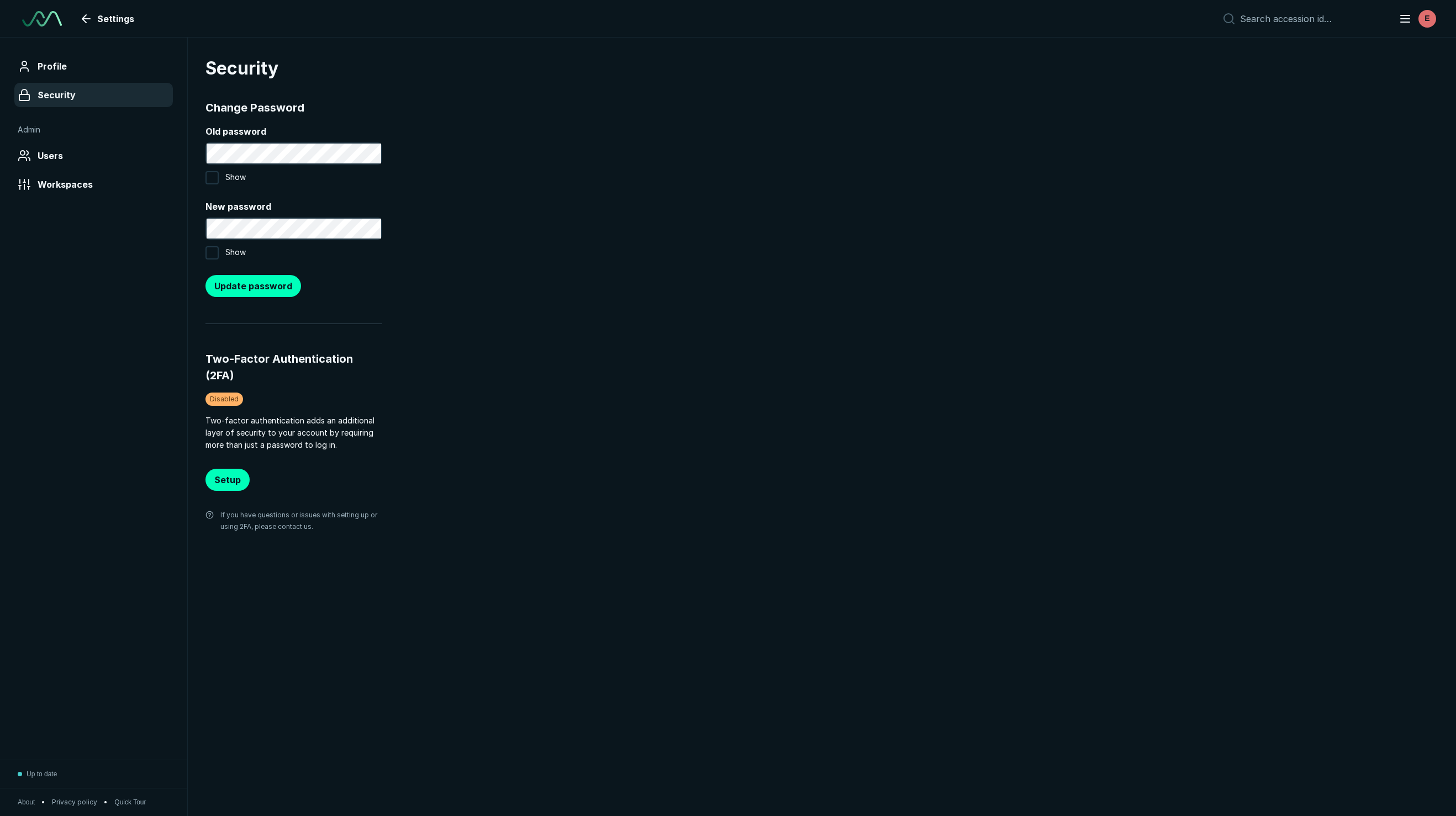
scroll to position [4722, 6969]
click at [84, 22] on link "Settings" at bounding box center [108, 19] width 65 height 22
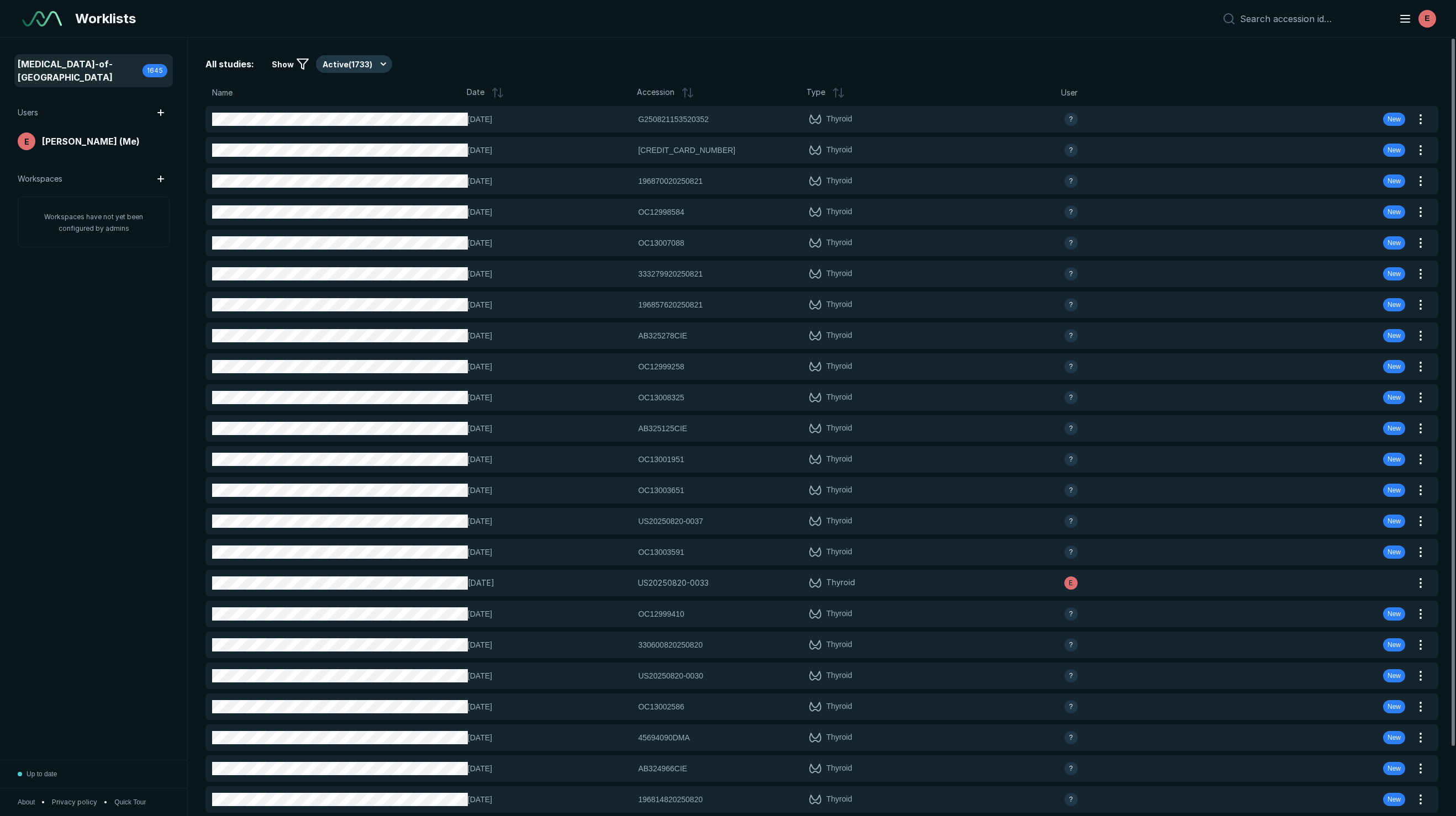
scroll to position [4722, 6969]
click at [495, 89] on icon at bounding box center [495, 92] width 0 height 9
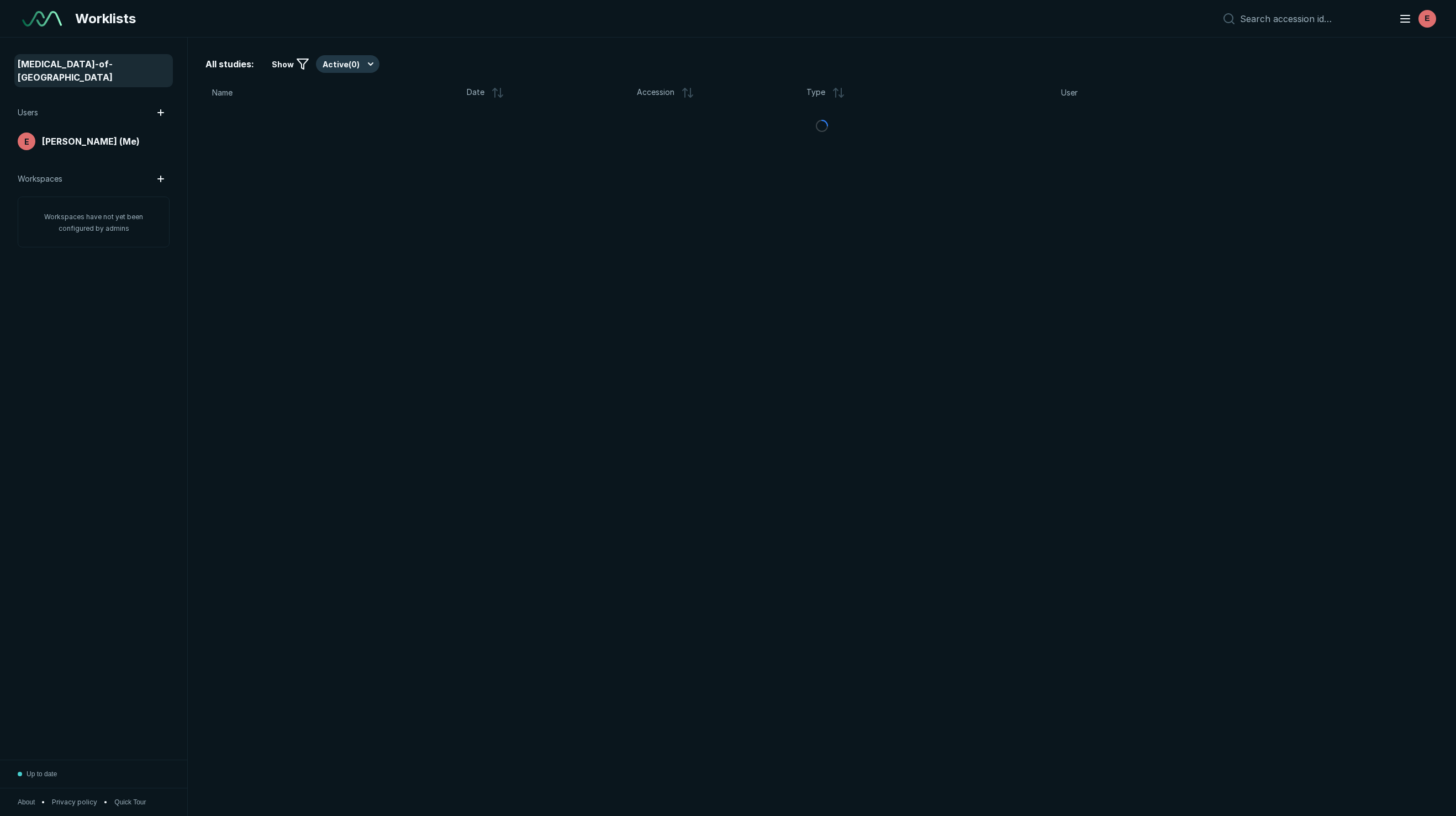
scroll to position [4722, 6969]
